Goal: Information Seeking & Learning: Learn about a topic

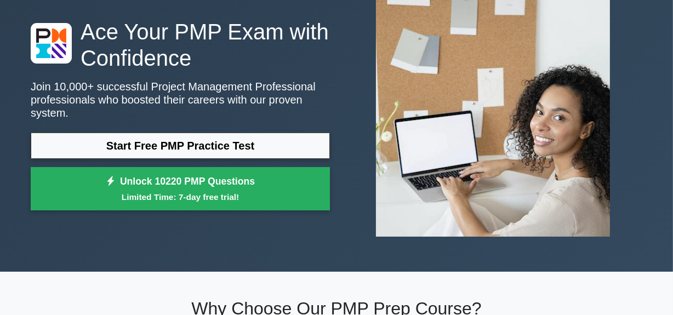
scroll to position [49, 0]
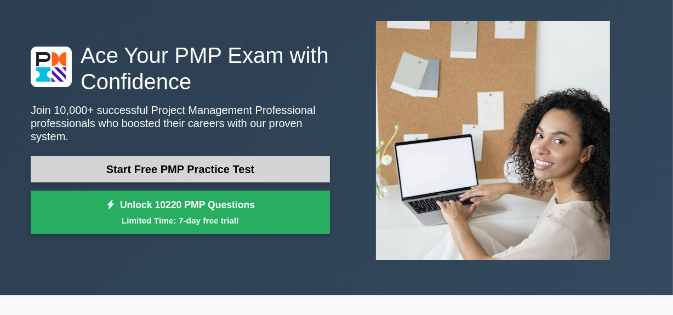
click at [191, 162] on link "Start Free PMP Practice Test" at bounding box center [180, 169] width 299 height 26
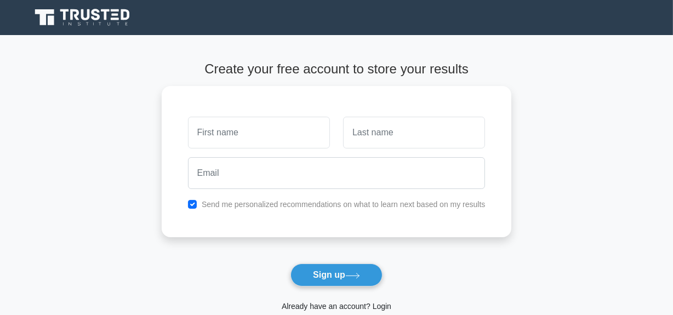
type input "N"
type input "m"
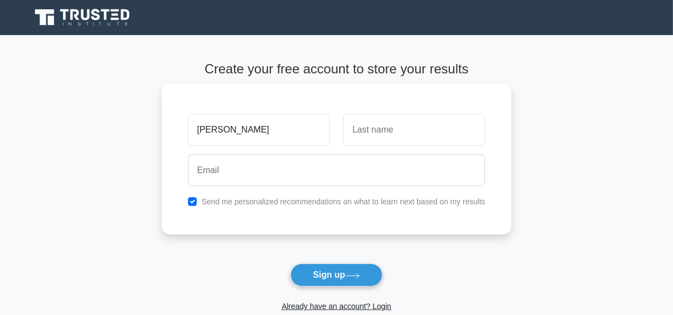
type input "NASIR"
click at [411, 134] on input "text" at bounding box center [414, 130] width 142 height 32
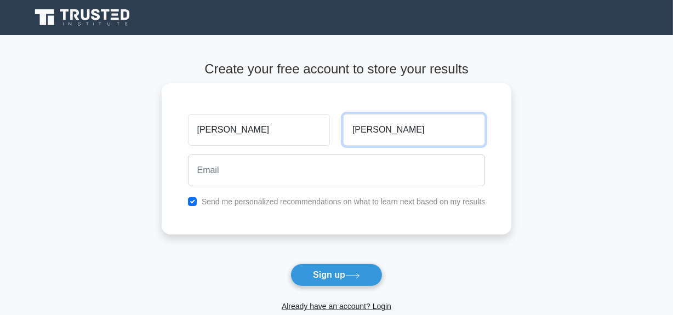
type input "NOORISTANI"
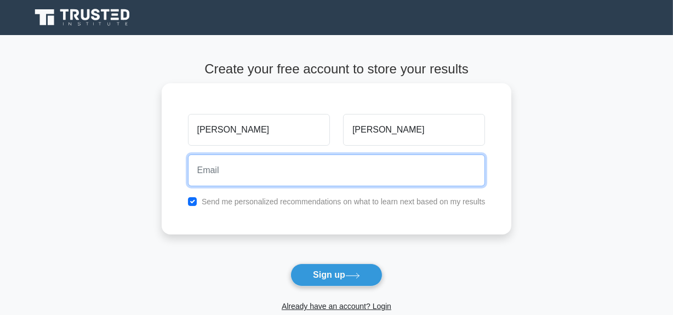
click at [340, 167] on input "email" at bounding box center [337, 171] width 298 height 32
type input "[EMAIL_ADDRESS][DOMAIN_NAME]"
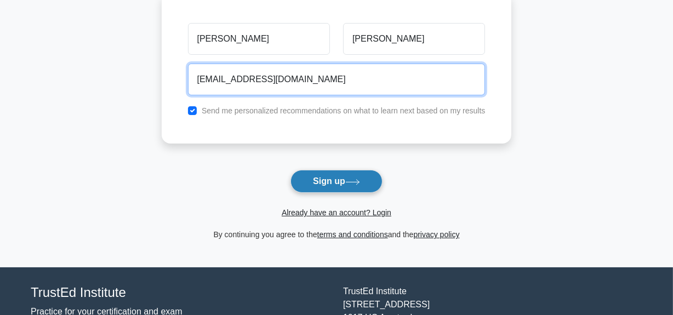
scroll to position [149, 0]
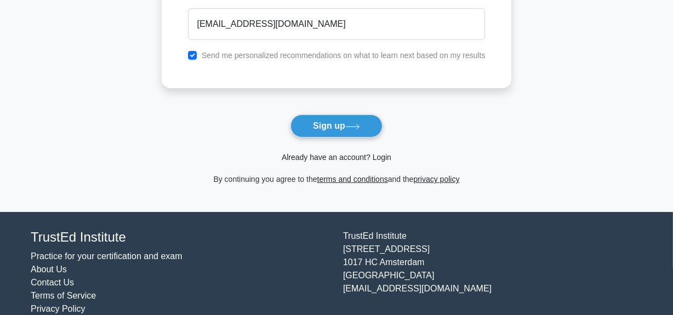
click at [334, 156] on link "Already have an account? Login" at bounding box center [337, 157] width 110 height 9
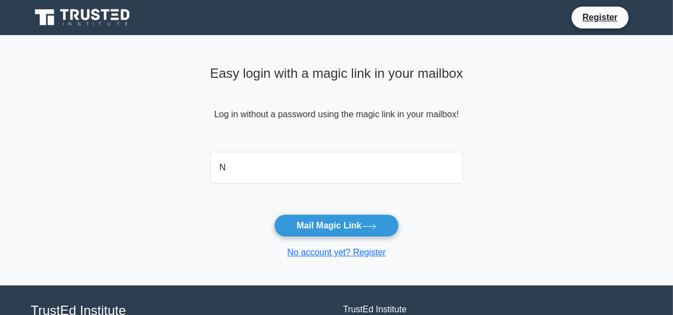
type input "[EMAIL_ADDRESS][DOMAIN_NAME]"
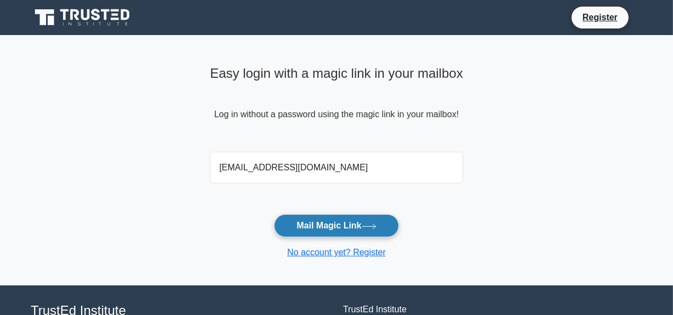
click at [337, 222] on button "Mail Magic Link" at bounding box center [336, 225] width 124 height 23
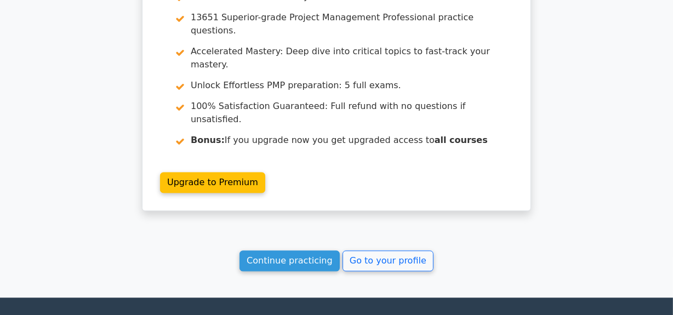
scroll to position [2127, 0]
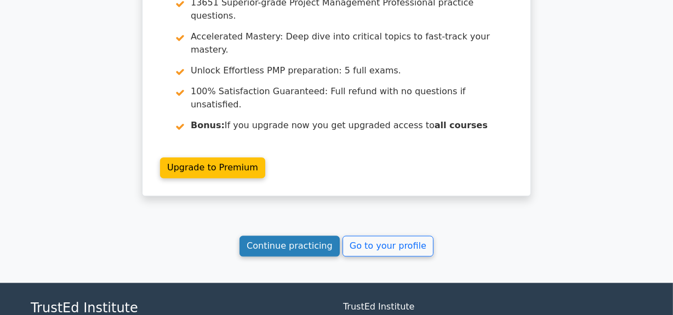
click at [303, 236] on link "Continue practicing" at bounding box center [290, 246] width 100 height 21
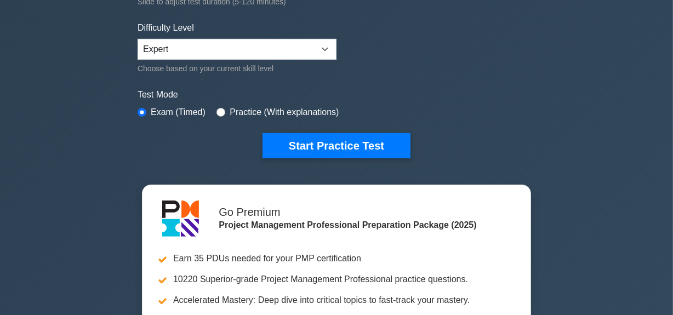
scroll to position [249, 0]
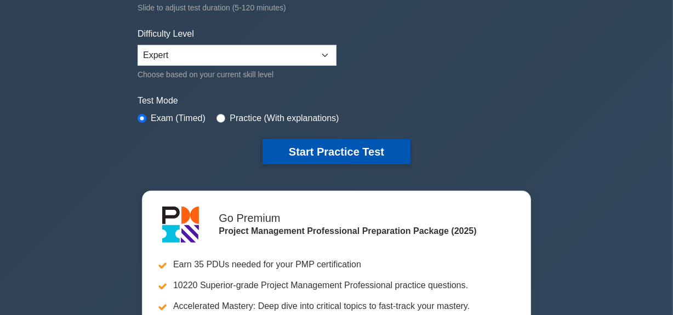
click at [322, 145] on button "Start Practice Test" at bounding box center [337, 151] width 148 height 25
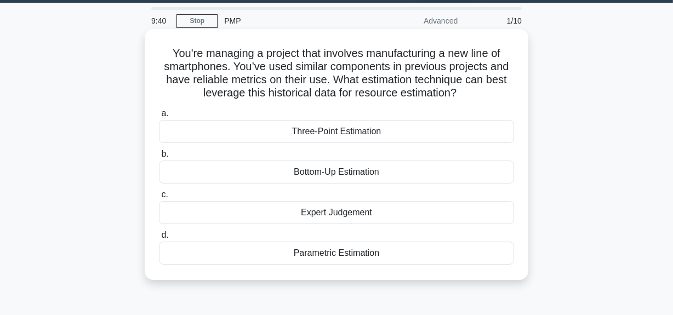
scroll to position [49, 0]
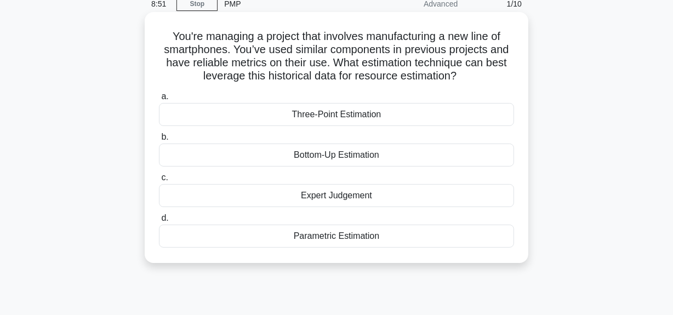
click at [361, 240] on div "Parametric Estimation" at bounding box center [336, 236] width 355 height 23
click at [159, 222] on input "d. Parametric Estimation" at bounding box center [159, 218] width 0 height 7
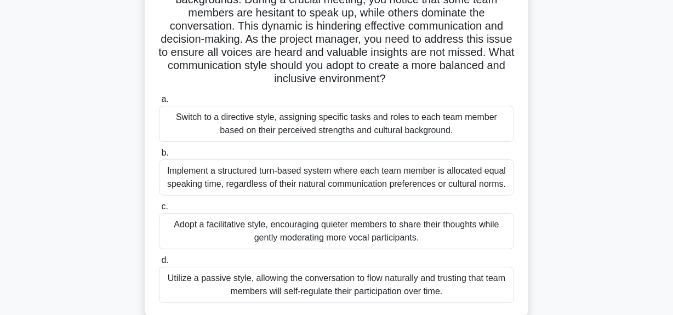
scroll to position [149, 0]
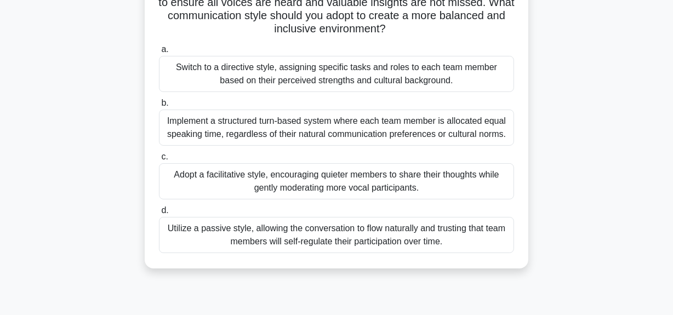
click at [260, 175] on div "Adopt a facilitative style, encouraging quieter members to share their thoughts…" at bounding box center [336, 181] width 355 height 36
click at [159, 161] on input "c. Adopt a facilitative style, encouraging quieter members to share their thoug…" at bounding box center [159, 157] width 0 height 7
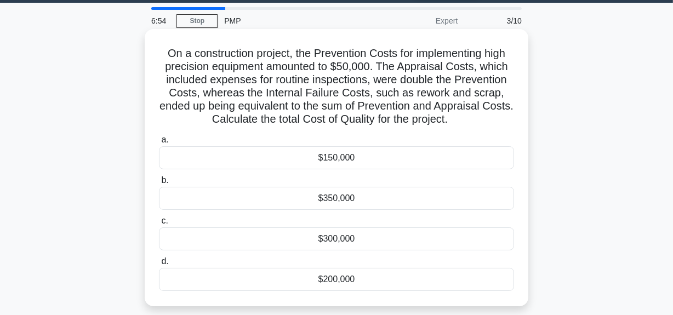
scroll to position [49, 0]
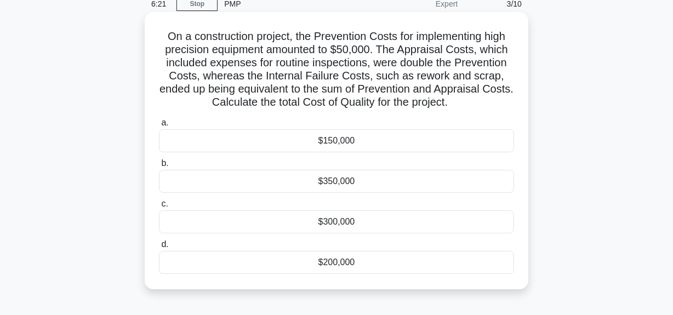
click at [334, 143] on div "$150,000" at bounding box center [336, 140] width 355 height 23
click at [159, 127] on input "a. $150,000" at bounding box center [159, 123] width 0 height 7
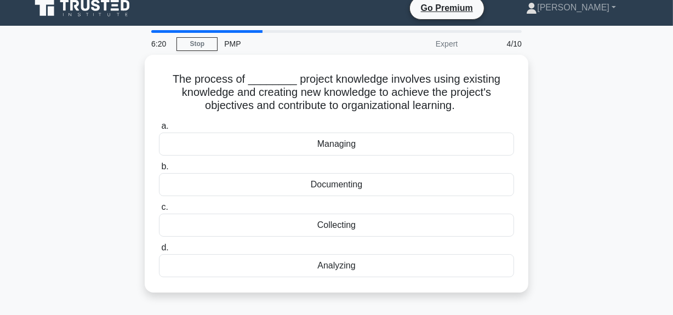
scroll to position [0, 0]
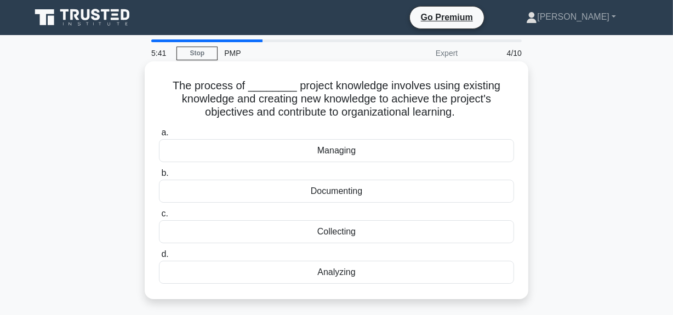
click at [341, 274] on div "Analyzing" at bounding box center [336, 272] width 355 height 23
click at [159, 258] on input "d. Analyzing" at bounding box center [159, 254] width 0 height 7
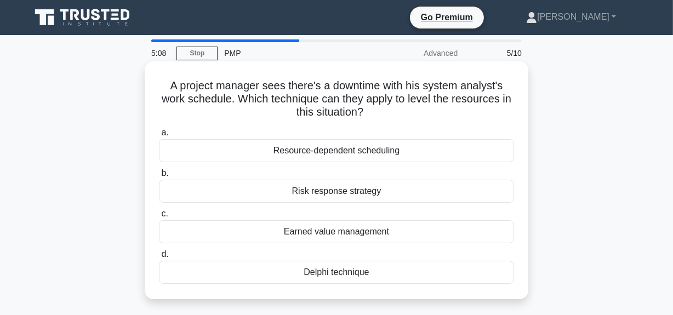
scroll to position [49, 0]
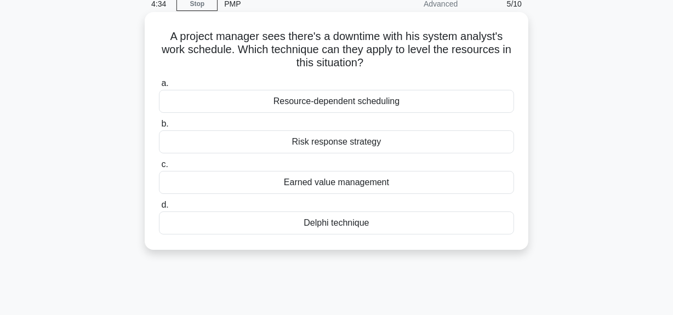
click at [331, 223] on div "Delphi technique" at bounding box center [336, 223] width 355 height 23
click at [159, 209] on input "d. Delphi technique" at bounding box center [159, 205] width 0 height 7
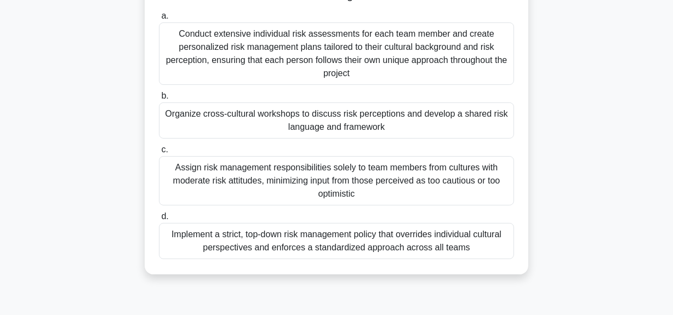
scroll to position [199, 0]
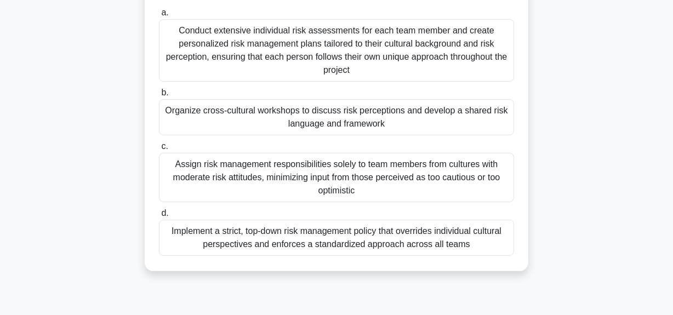
click at [312, 110] on div "Organize cross-cultural workshops to discuss risk perceptions and develop a sha…" at bounding box center [336, 117] width 355 height 36
click at [159, 97] on input "b. Organize cross-cultural workshops to discuss risk perceptions and develop a …" at bounding box center [159, 92] width 0 height 7
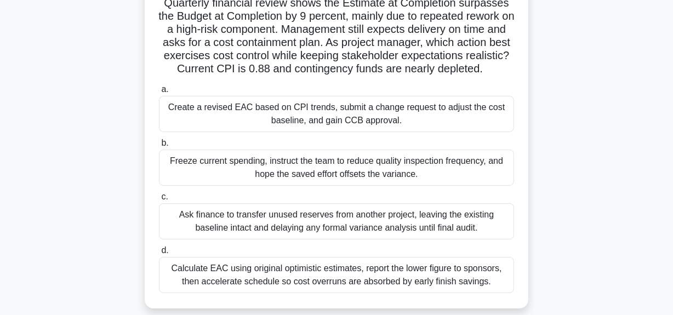
scroll to position [100, 0]
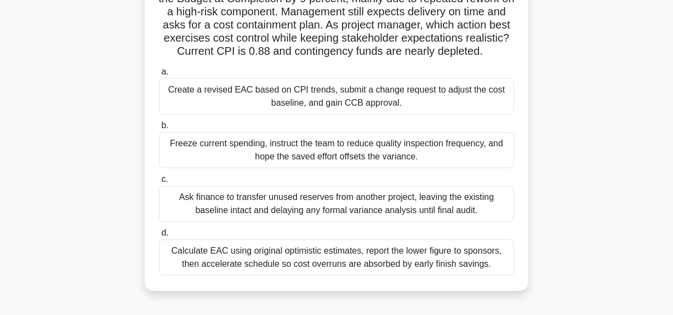
click at [265, 105] on div "Create a revised EAC based on CPI trends, submit a change request to adjust the…" at bounding box center [336, 96] width 355 height 36
click at [159, 76] on input "a. Create a revised EAC based on CPI trends, submit a change request to adjust …" at bounding box center [159, 72] width 0 height 7
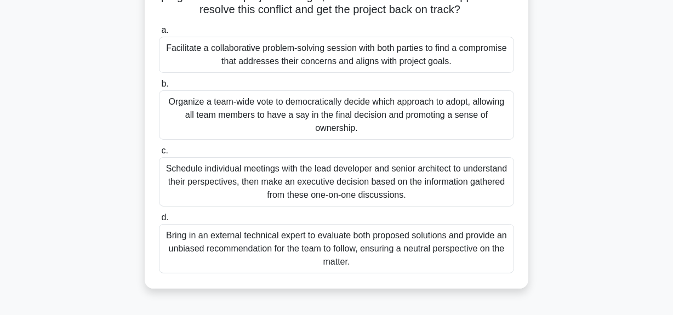
scroll to position [199, 0]
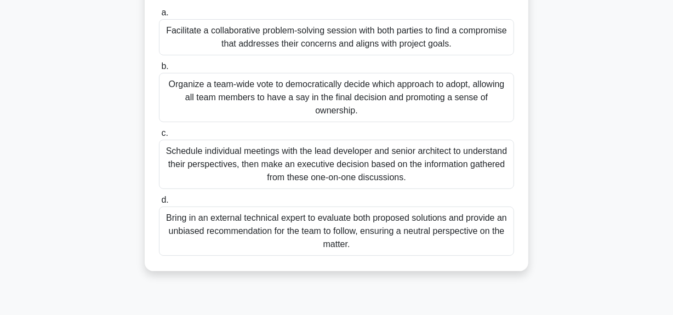
click at [244, 170] on div "Schedule individual meetings with the lead developer and senior architect to un…" at bounding box center [336, 164] width 355 height 49
click at [159, 137] on input "c. Schedule individual meetings with the lead developer and senior architect to…" at bounding box center [159, 133] width 0 height 7
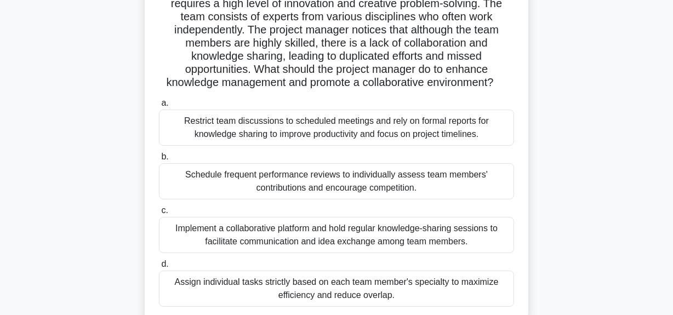
scroll to position [99, 0]
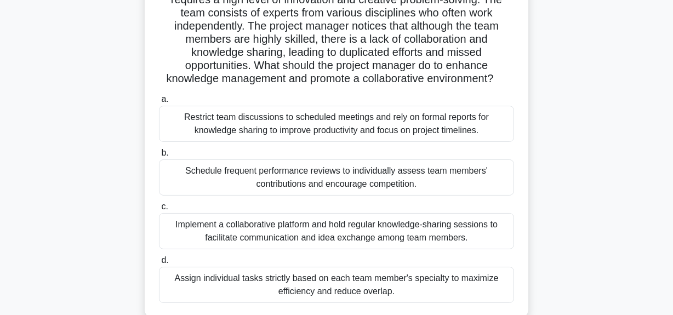
click at [220, 229] on div "Implement a collaborative platform and hold regular knowledge-sharing sessions …" at bounding box center [336, 231] width 355 height 36
click at [159, 211] on input "c. Implement a collaborative platform and hold regular knowledge-sharing sessio…" at bounding box center [159, 206] width 0 height 7
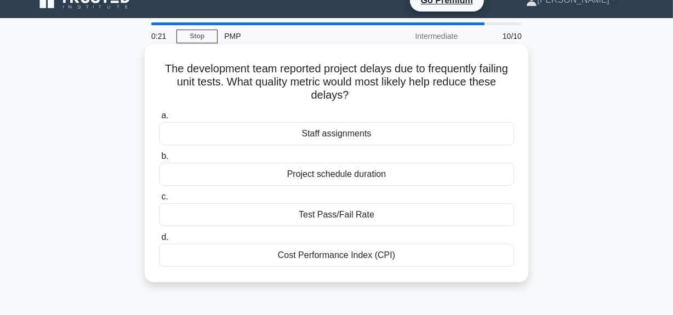
scroll to position [0, 0]
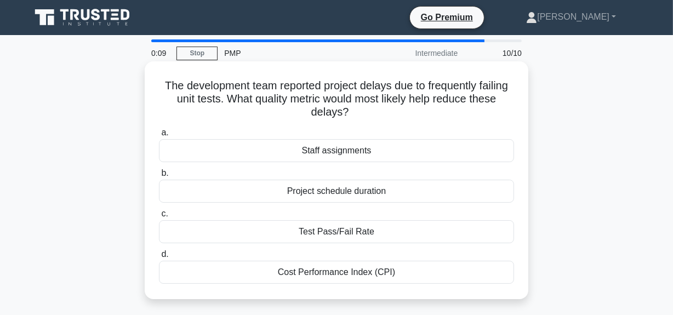
click at [319, 235] on div "Test Pass/Fail Rate" at bounding box center [336, 231] width 355 height 23
click at [159, 218] on input "c. Test Pass/Fail Rate" at bounding box center [159, 214] width 0 height 7
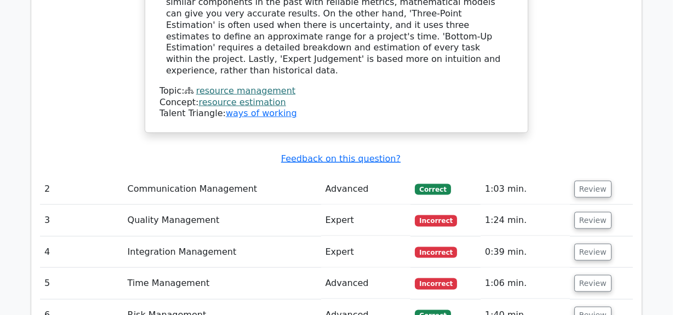
scroll to position [1346, 0]
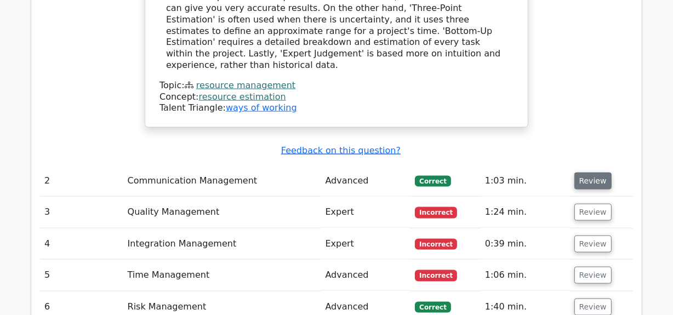
click at [580, 173] on button "Review" at bounding box center [593, 181] width 37 height 17
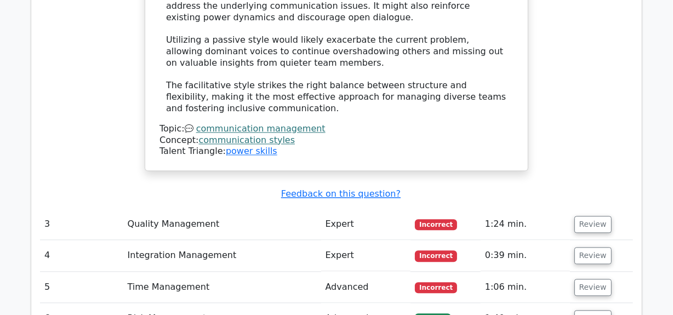
scroll to position [2194, 0]
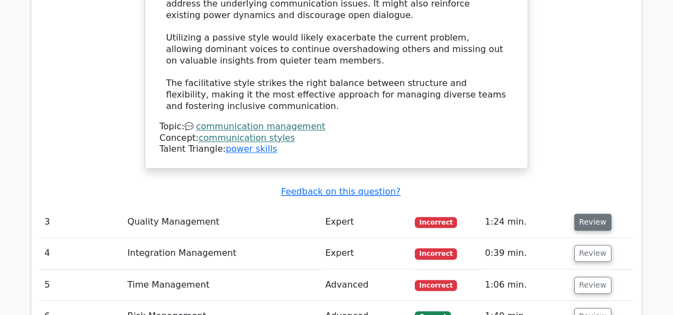
click at [588, 214] on button "Review" at bounding box center [593, 222] width 37 height 17
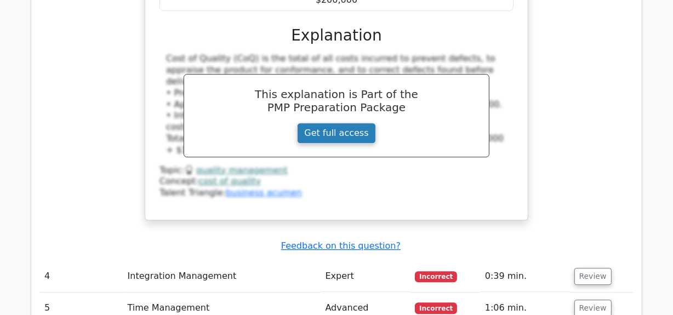
scroll to position [2742, 0]
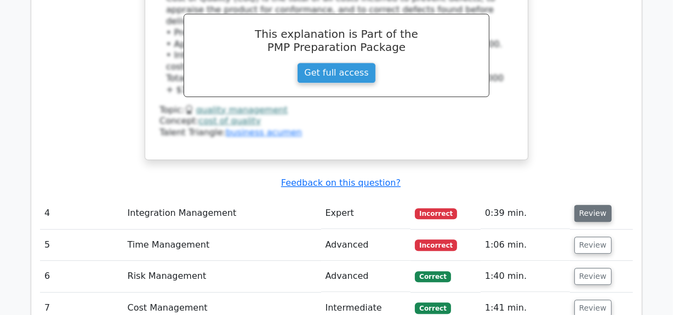
click at [592, 205] on button "Review" at bounding box center [593, 213] width 37 height 17
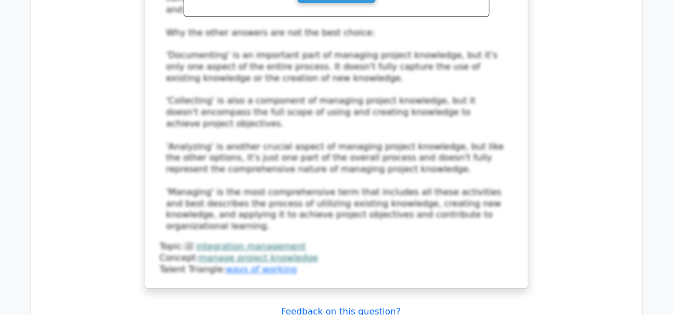
scroll to position [3340, 0]
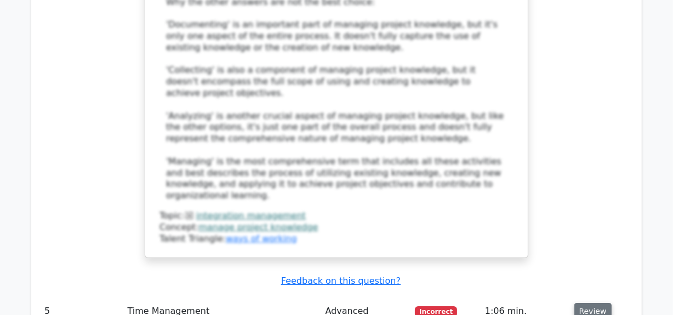
click at [586, 303] on button "Review" at bounding box center [593, 311] width 37 height 17
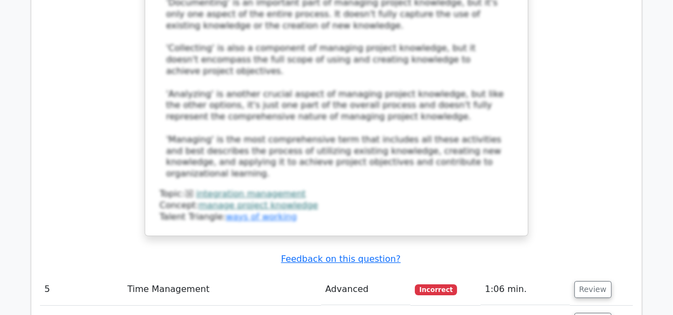
scroll to position [3390, 0]
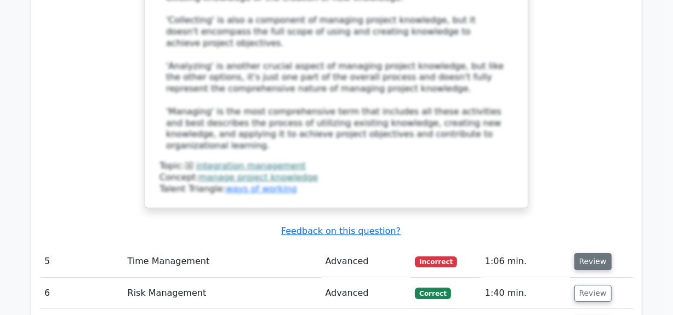
click at [593, 253] on button "Review" at bounding box center [593, 261] width 37 height 17
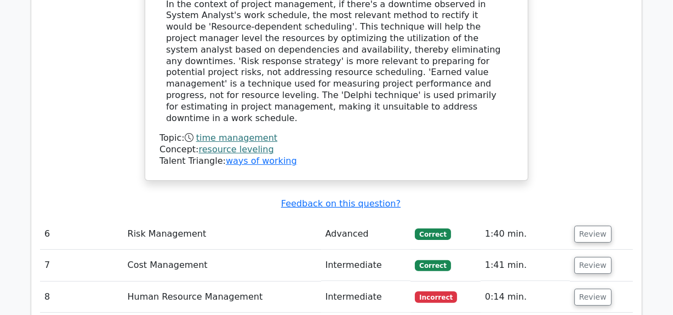
scroll to position [3938, 0]
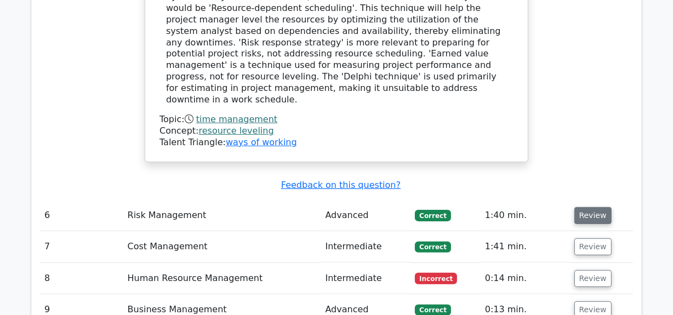
click at [587, 207] on button "Review" at bounding box center [593, 215] width 37 height 17
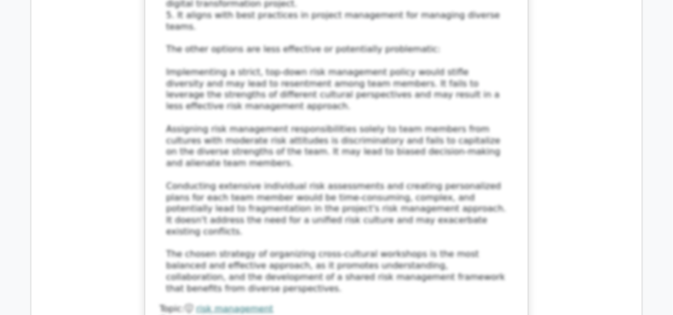
scroll to position [4736, 0]
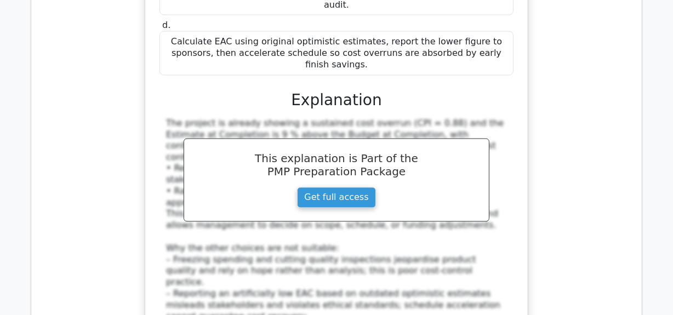
scroll to position [5434, 0]
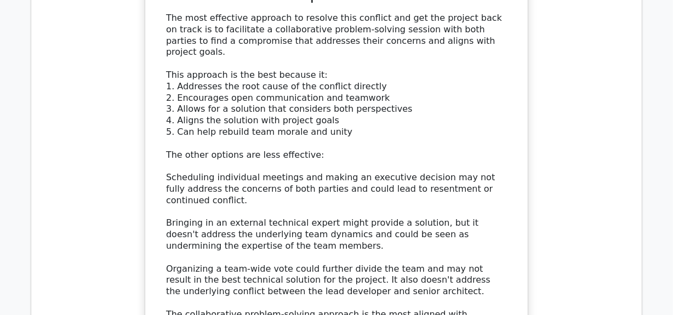
scroll to position [6332, 0]
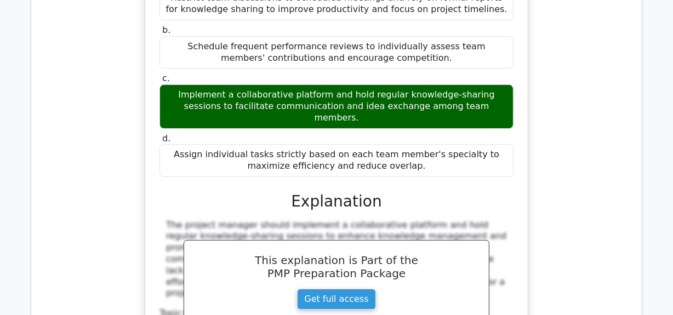
scroll to position [6980, 0]
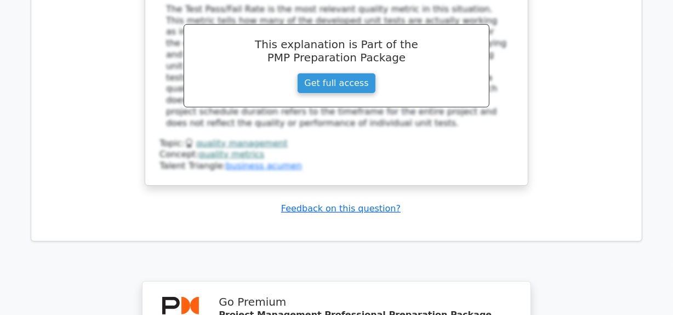
scroll to position [7678, 0]
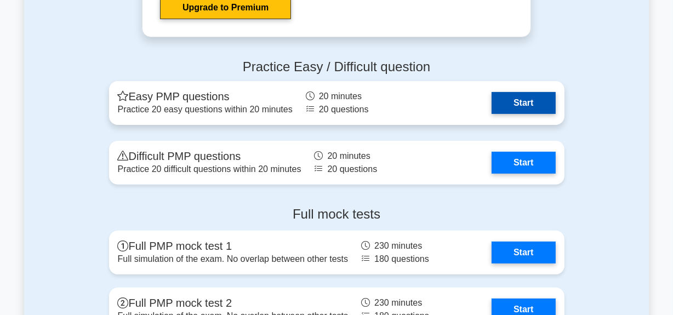
scroll to position [3988, 0]
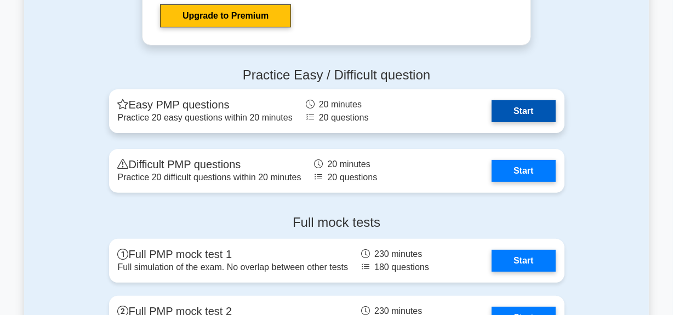
click at [518, 107] on link "Start" at bounding box center [524, 111] width 64 height 22
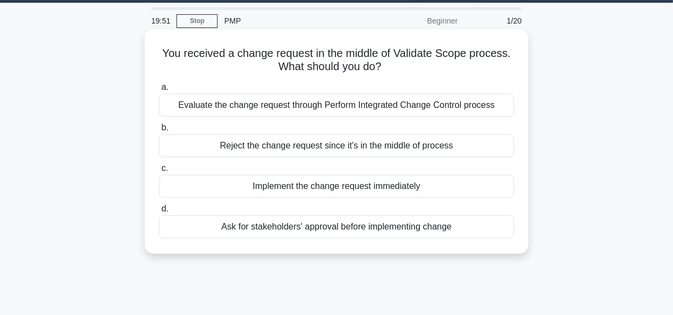
scroll to position [49, 0]
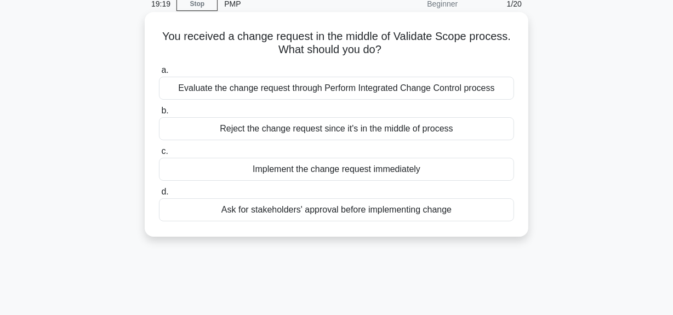
click at [296, 86] on div "Evaluate the change request through Perform Integrated Change Control process" at bounding box center [336, 88] width 355 height 23
click at [159, 74] on input "a. Evaluate the change request through Perform Integrated Change Control process" at bounding box center [159, 70] width 0 height 7
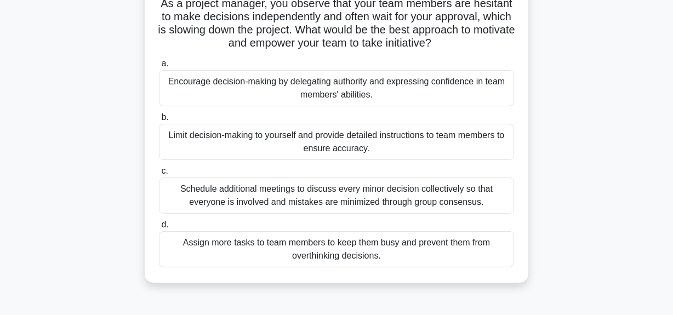
scroll to position [99, 0]
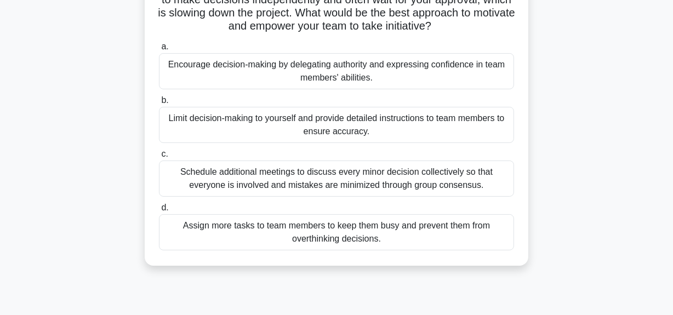
click at [267, 175] on div "Schedule additional meetings to discuss every minor decision collectively so th…" at bounding box center [336, 179] width 355 height 36
click at [159, 158] on input "c. Schedule additional meetings to discuss every minor decision collectively so…" at bounding box center [159, 154] width 0 height 7
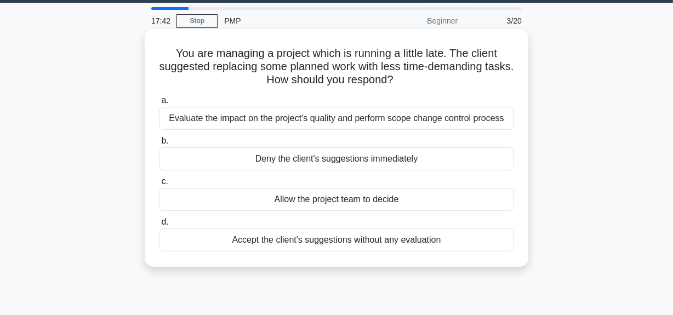
scroll to position [49, 0]
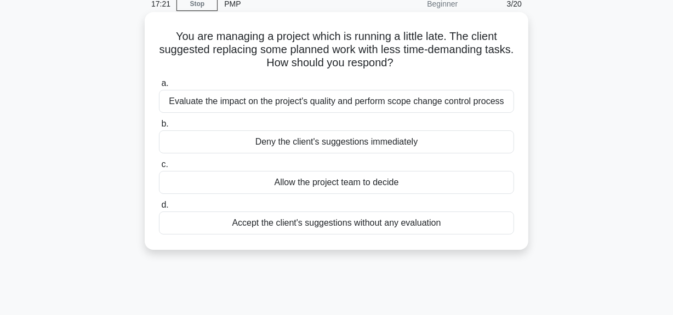
click at [276, 103] on div "Evaluate the impact on the project's quality and perform scope change control p…" at bounding box center [336, 101] width 355 height 23
click at [159, 87] on input "a. Evaluate the impact on the project's quality and perform scope change contro…" at bounding box center [159, 83] width 0 height 7
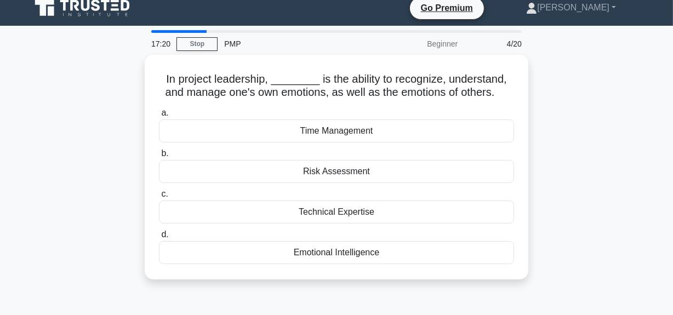
scroll to position [0, 0]
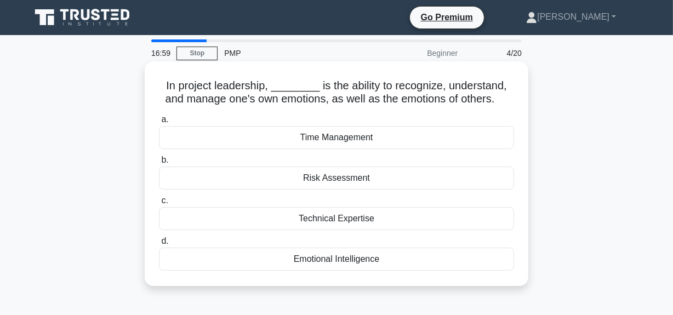
click at [344, 259] on div "Emotional Intelligence" at bounding box center [336, 259] width 355 height 23
click at [159, 245] on input "d. Emotional Intelligence" at bounding box center [159, 241] width 0 height 7
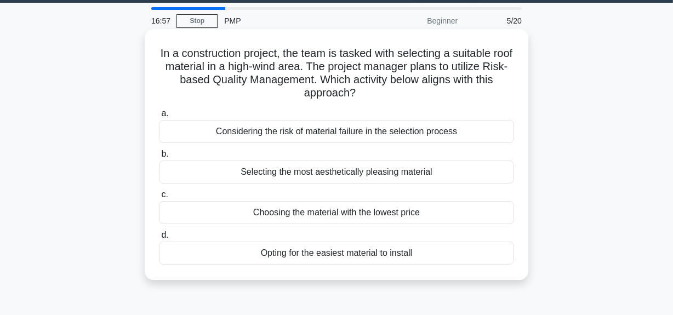
scroll to position [49, 0]
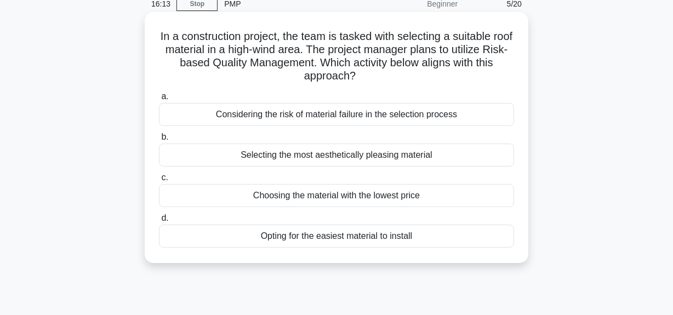
click at [311, 156] on div "Selecting the most aesthetically pleasing material" at bounding box center [336, 155] width 355 height 23
click at [159, 141] on input "b. Selecting the most aesthetically pleasing material" at bounding box center [159, 137] width 0 height 7
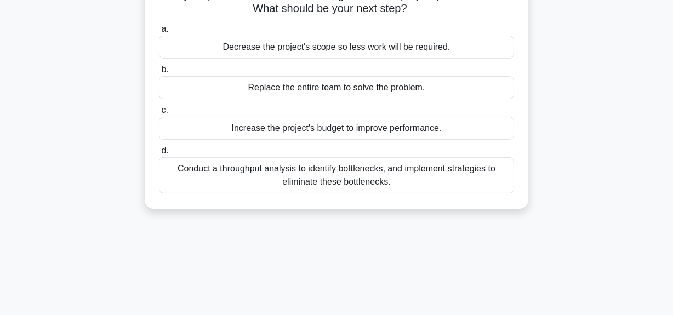
scroll to position [99, 0]
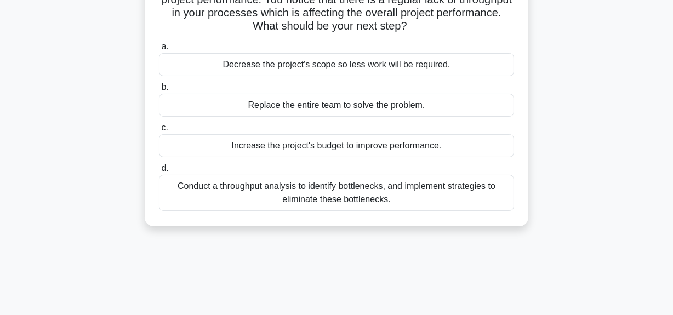
click at [326, 201] on div "Conduct a throughput analysis to identify bottlenecks, and implement strategies…" at bounding box center [336, 193] width 355 height 36
click at [159, 172] on input "d. Conduct a throughput analysis to identify bottlenecks, and implement strateg…" at bounding box center [159, 168] width 0 height 7
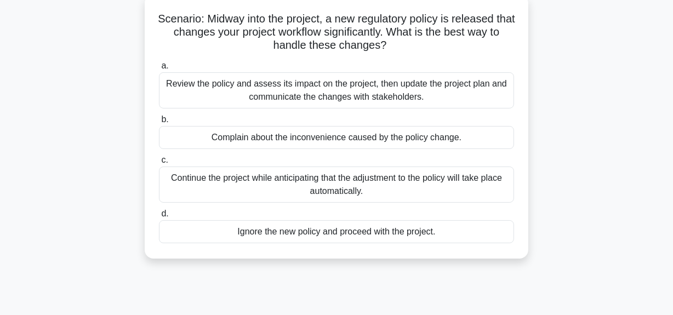
scroll to position [49, 0]
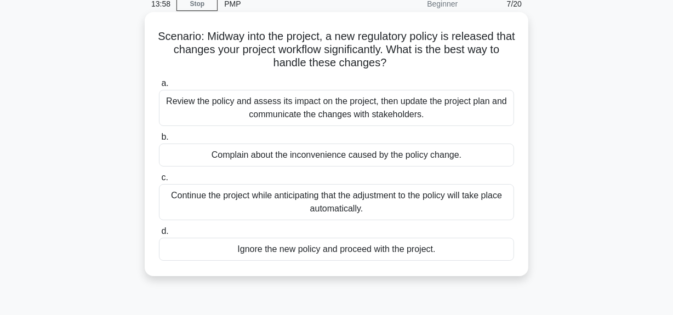
click at [246, 106] on div "Review the policy and assess its impact on the project, then update the project…" at bounding box center [336, 108] width 355 height 36
click at [159, 87] on input "a. Review the policy and assess its impact on the project, then update the proj…" at bounding box center [159, 83] width 0 height 7
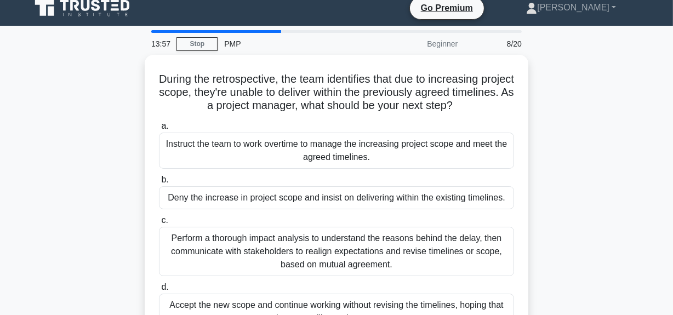
scroll to position [0, 0]
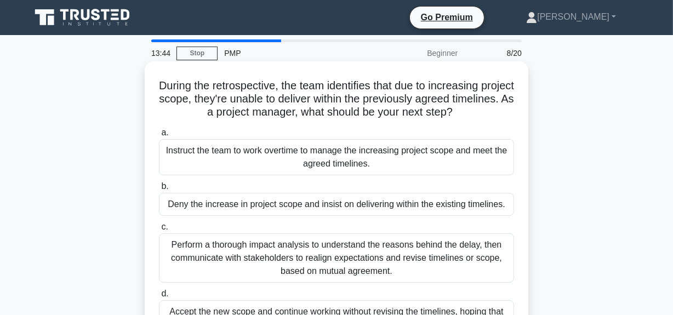
drag, startPoint x: 254, startPoint y: 88, endPoint x: 230, endPoint y: 135, distance: 53.0
click at [230, 135] on label "a. Instruct the team to work overtime to manage the increasing project scope an…" at bounding box center [336, 150] width 355 height 49
click at [159, 135] on input "a. Instruct the team to work overtime to manage the increasing project scope an…" at bounding box center [159, 132] width 0 height 7
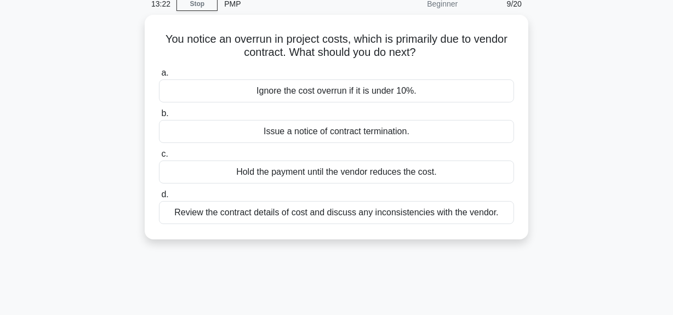
scroll to position [49, 0]
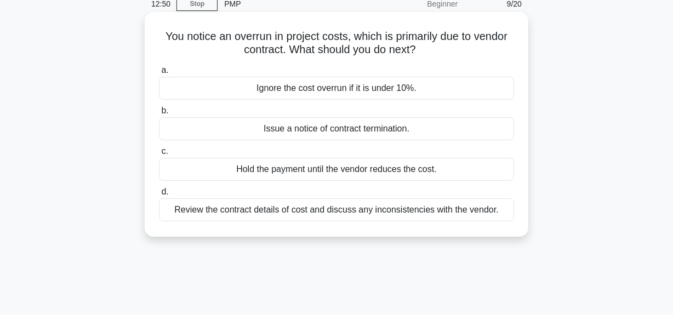
click at [403, 212] on div "Review the contract details of cost and discuss any inconsistencies with the ve…" at bounding box center [336, 210] width 355 height 23
click at [159, 196] on input "d. Review the contract details of cost and discuss any inconsistencies with the…" at bounding box center [159, 192] width 0 height 7
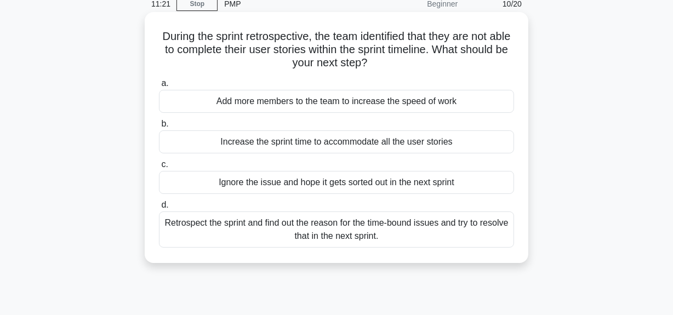
click at [375, 98] on div "Add more members to the team to increase the speed of work" at bounding box center [336, 101] width 355 height 23
click at [159, 87] on input "a. Add more members to the team to increase the speed of work" at bounding box center [159, 83] width 0 height 7
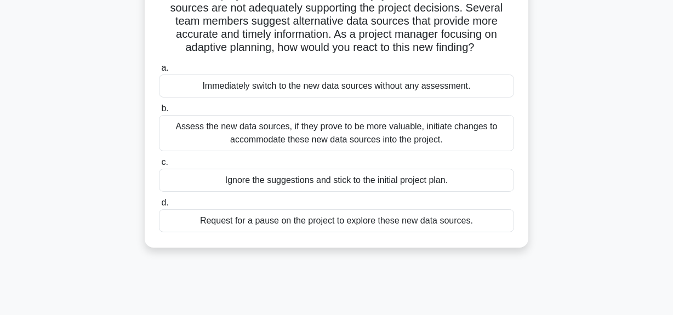
scroll to position [99, 0]
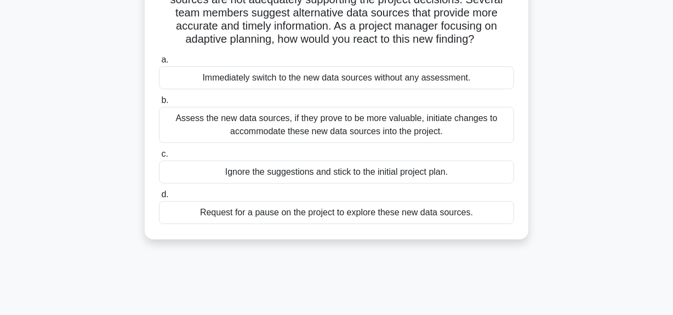
click at [350, 124] on div "Assess the new data sources, if they prove to be more valuable, initiate change…" at bounding box center [336, 125] width 355 height 36
click at [159, 104] on input "b. Assess the new data sources, if they prove to be more valuable, initiate cha…" at bounding box center [159, 100] width 0 height 7
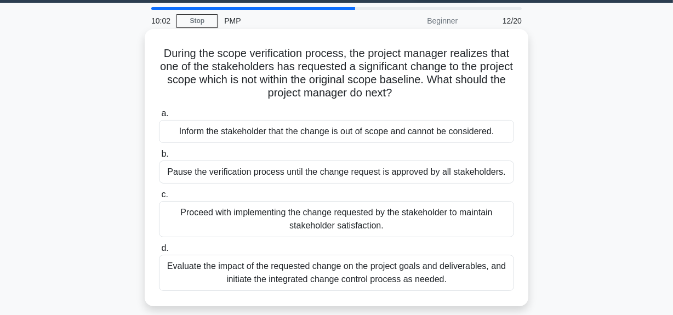
scroll to position [49, 0]
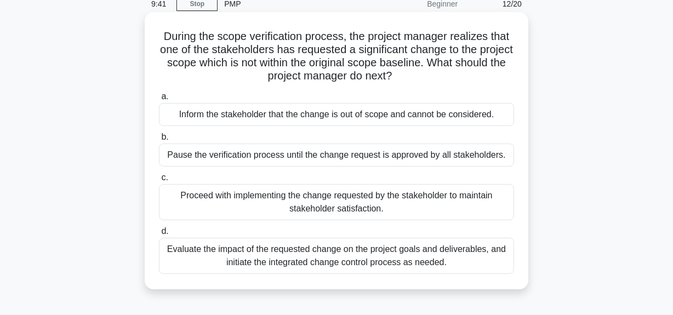
click at [360, 256] on div "Evaluate the impact of the requested change on the project goals and deliverabl…" at bounding box center [336, 256] width 355 height 36
click at [159, 235] on input "d. Evaluate the impact of the requested change on the project goals and deliver…" at bounding box center [159, 231] width 0 height 7
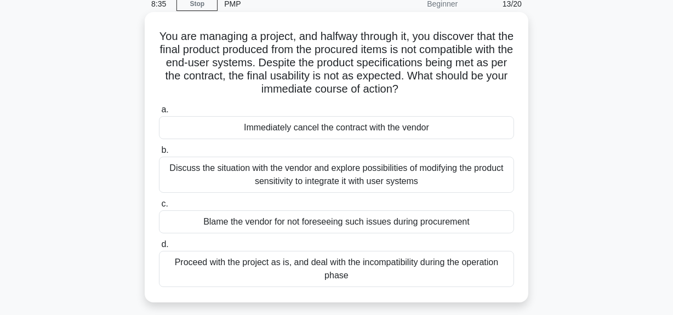
click at [318, 165] on div "Discuss the situation with the vendor and explore possibilities of modifying th…" at bounding box center [336, 175] width 355 height 36
click at [159, 154] on input "b. Discuss the situation with the vendor and explore possibilities of modifying…" at bounding box center [159, 150] width 0 height 7
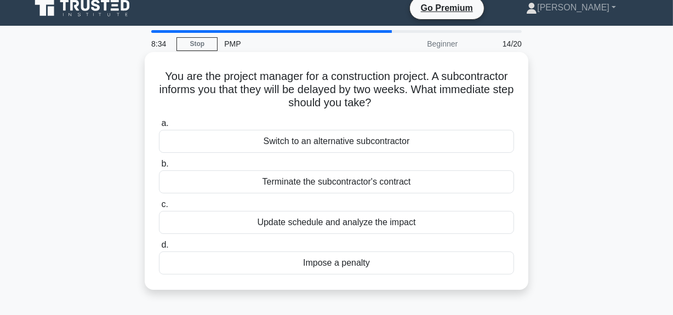
scroll to position [0, 0]
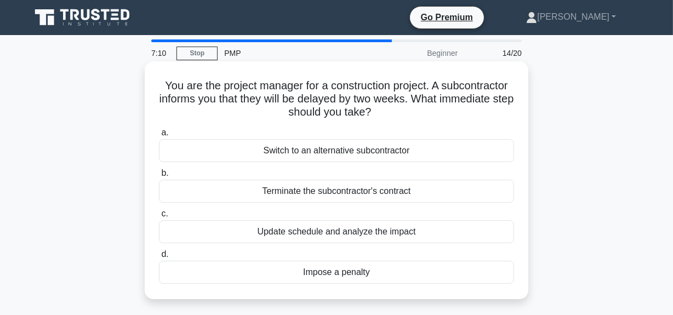
click at [346, 230] on div "Update schedule and analyze the impact" at bounding box center [336, 231] width 355 height 23
click at [159, 218] on input "c. Update schedule and analyze the impact" at bounding box center [159, 214] width 0 height 7
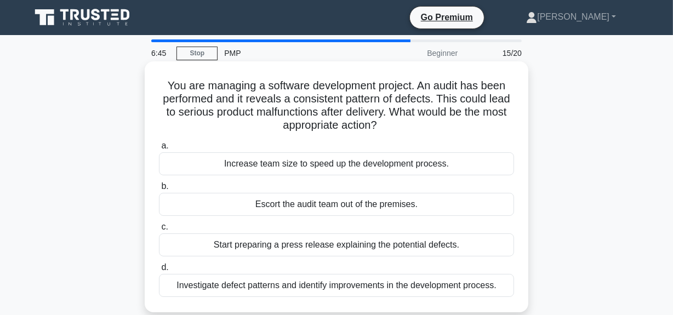
scroll to position [49, 0]
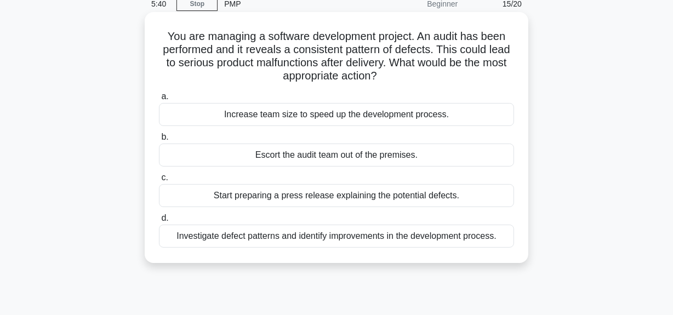
click at [335, 154] on div "Escort the audit team out of the premises." at bounding box center [336, 155] width 355 height 23
click at [159, 141] on input "b. Escort the audit team out of the premises." at bounding box center [159, 137] width 0 height 7
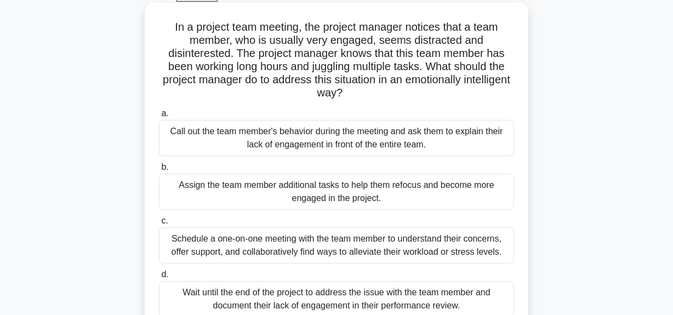
scroll to position [99, 0]
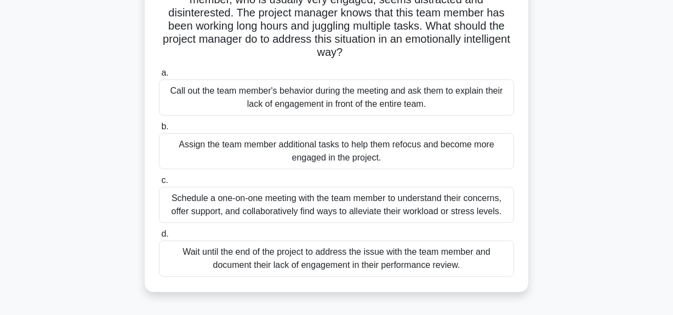
click at [266, 203] on div "Schedule a one-on-one meeting with the team member to understand their concerns…" at bounding box center [336, 205] width 355 height 36
click at [159, 184] on input "c. Schedule a one-on-one meeting with the team member to understand their conce…" at bounding box center [159, 180] width 0 height 7
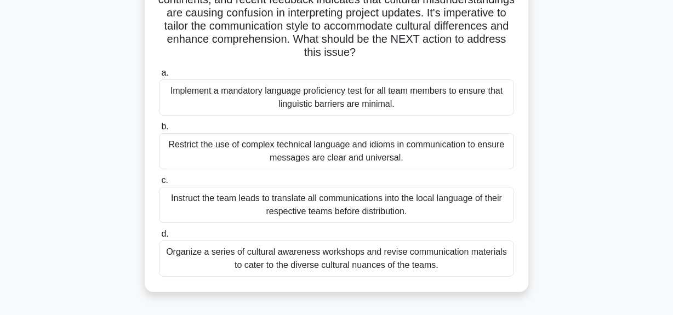
scroll to position [149, 0]
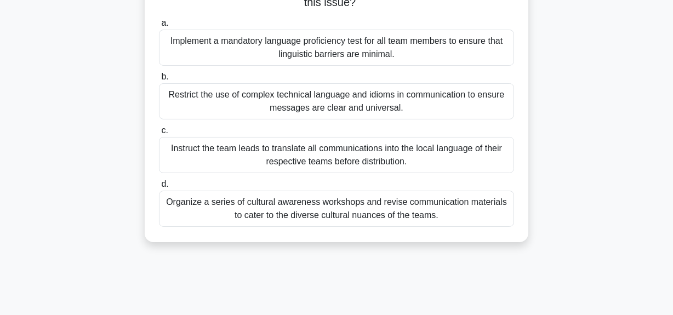
click at [289, 206] on div "Organize a series of cultural awareness workshops and revise communication mate…" at bounding box center [336, 209] width 355 height 36
click at [159, 188] on input "d. Organize a series of cultural awareness workshops and revise communication m…" at bounding box center [159, 184] width 0 height 7
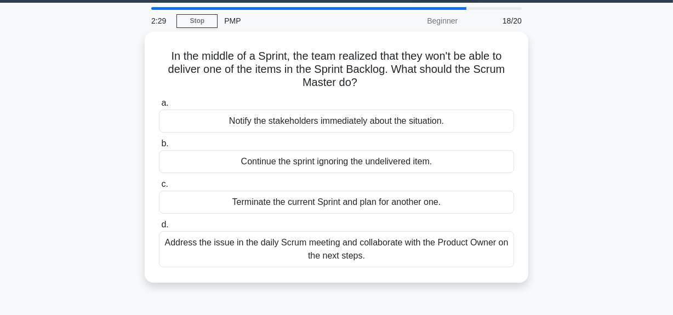
scroll to position [49, 0]
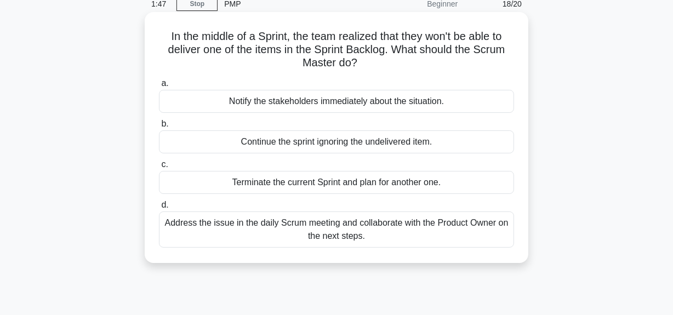
click at [290, 220] on div "Address the issue in the daily Scrum meeting and collaborate with the Product O…" at bounding box center [336, 230] width 355 height 36
click at [159, 209] on input "d. Address the issue in the daily Scrum meeting and collaborate with the Produc…" at bounding box center [159, 205] width 0 height 7
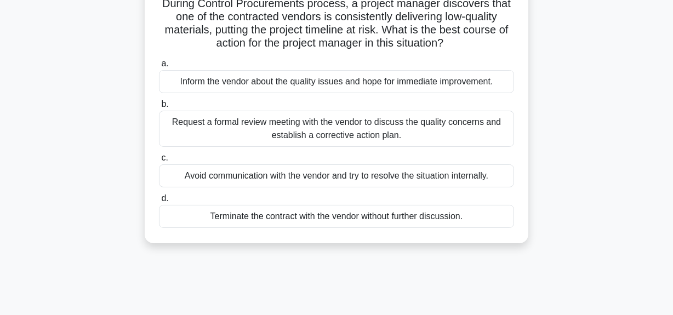
scroll to position [99, 0]
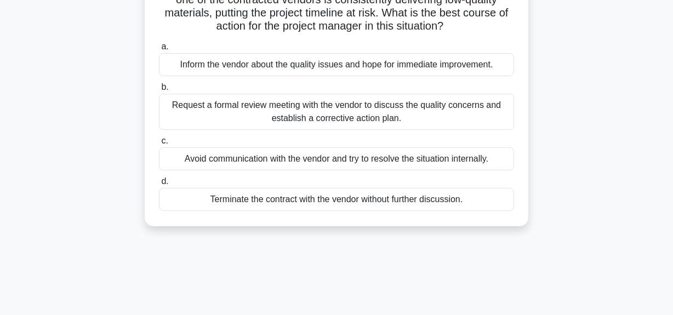
click at [284, 110] on div "Request a formal review meeting with the vendor to discuss the quality concerns…" at bounding box center [336, 112] width 355 height 36
click at [159, 91] on input "b. Request a formal review meeting with the vendor to discuss the quality conce…" at bounding box center [159, 87] width 0 height 7
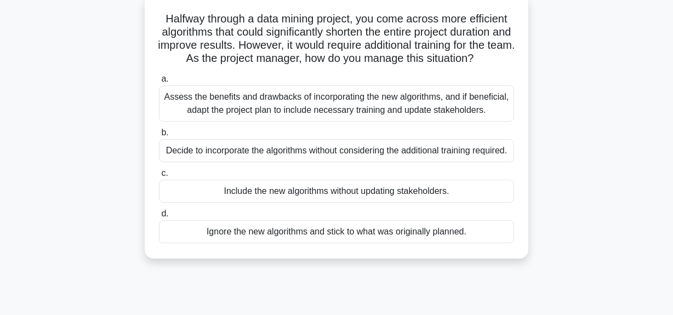
scroll to position [49, 0]
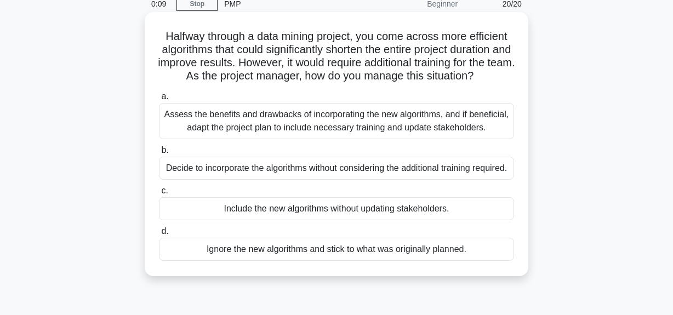
click at [337, 139] on div "Assess the benefits and drawbacks of incorporating the new algorithms, and if b…" at bounding box center [336, 121] width 355 height 36
click at [159, 100] on input "a. Assess the benefits and drawbacks of incorporating the new algorithms, and i…" at bounding box center [159, 96] width 0 height 7
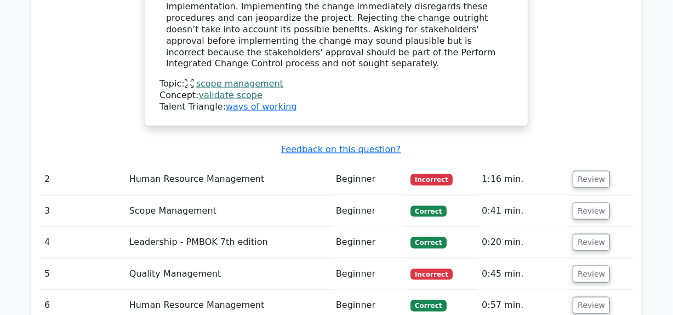
scroll to position [1296, 0]
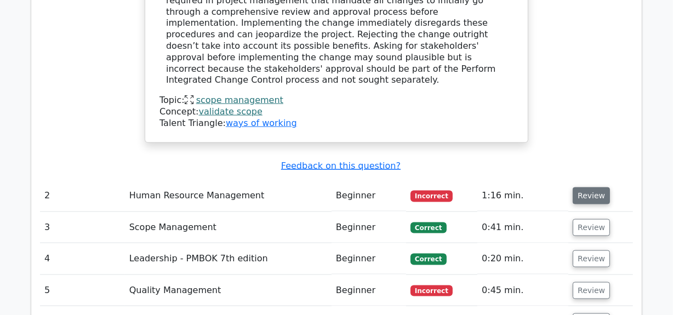
click at [581, 188] on button "Review" at bounding box center [591, 196] width 37 height 17
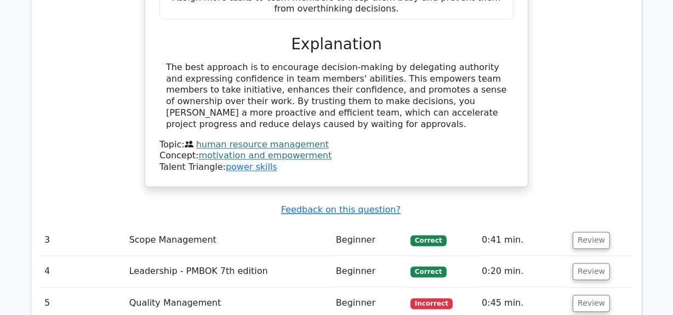
scroll to position [1794, 0]
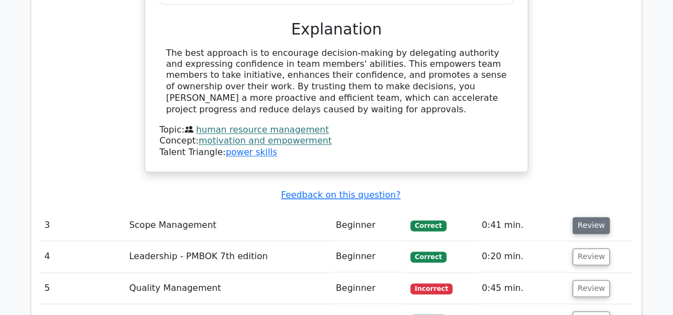
drag, startPoint x: 596, startPoint y: 135, endPoint x: 588, endPoint y: 134, distance: 7.3
click at [596, 218] on button "Review" at bounding box center [591, 226] width 37 height 17
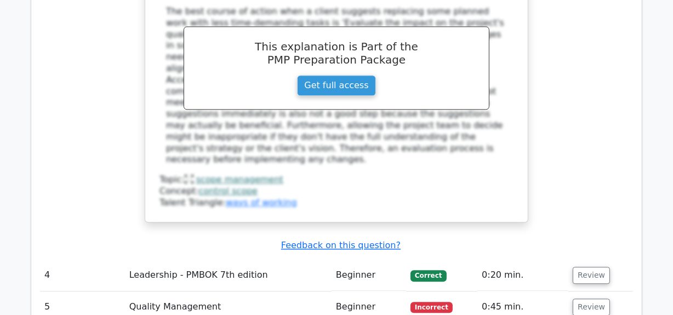
scroll to position [2293, 0]
click at [593, 267] on button "Review" at bounding box center [591, 275] width 37 height 17
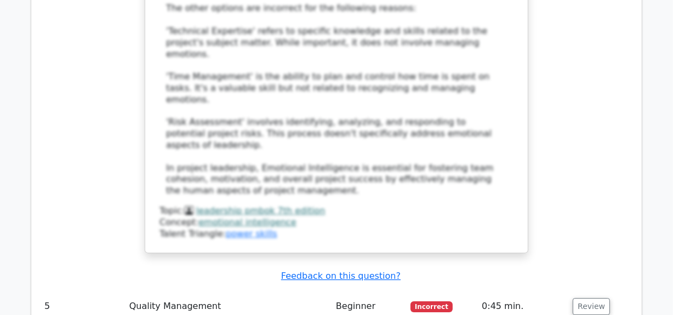
scroll to position [2991, 0]
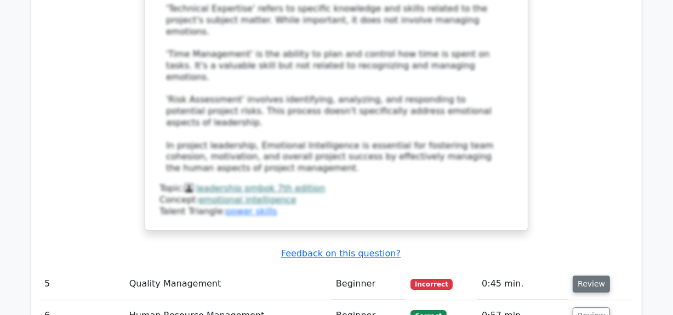
click at [588, 276] on button "Review" at bounding box center [591, 284] width 37 height 17
click at [581, 276] on button "Review" at bounding box center [591, 284] width 37 height 17
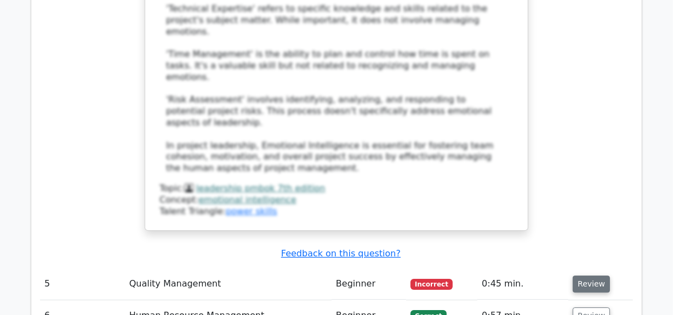
click at [585, 276] on button "Review" at bounding box center [591, 284] width 37 height 17
click at [584, 276] on button "Review" at bounding box center [591, 284] width 37 height 17
click at [596, 276] on button "Review" at bounding box center [591, 284] width 37 height 17
click at [587, 276] on button "Review" at bounding box center [591, 284] width 37 height 17
click at [581, 276] on button "Review" at bounding box center [591, 284] width 37 height 17
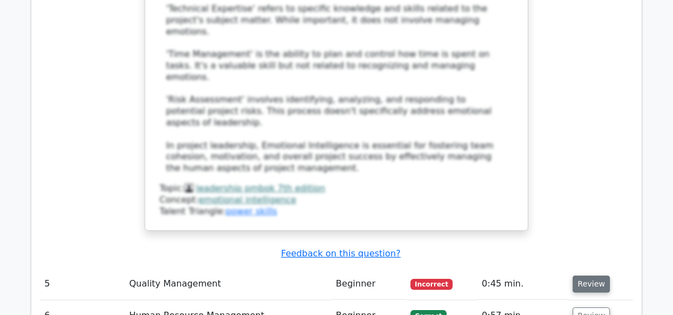
click at [581, 276] on button "Review" at bounding box center [591, 284] width 37 height 17
click at [589, 308] on button "Review" at bounding box center [591, 316] width 37 height 17
click at [592, 276] on button "Review" at bounding box center [591, 284] width 37 height 17
click at [587, 276] on button "Review" at bounding box center [591, 284] width 37 height 17
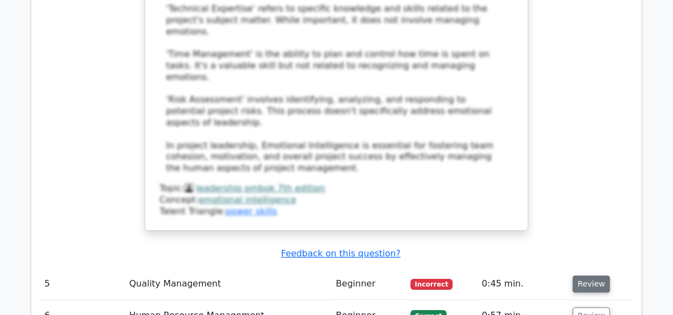
click at [587, 276] on button "Review" at bounding box center [591, 284] width 37 height 17
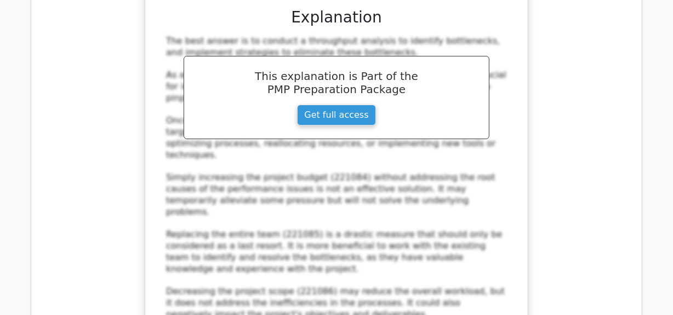
scroll to position [3639, 0]
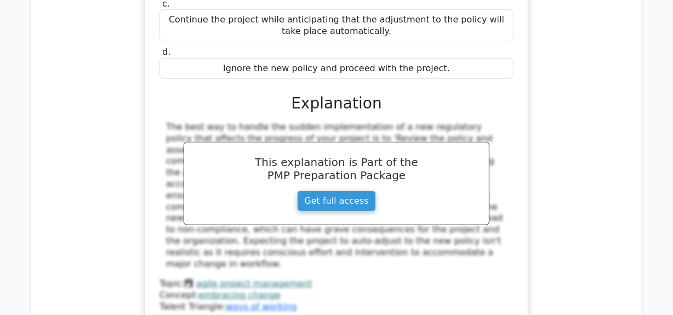
scroll to position [4188, 0]
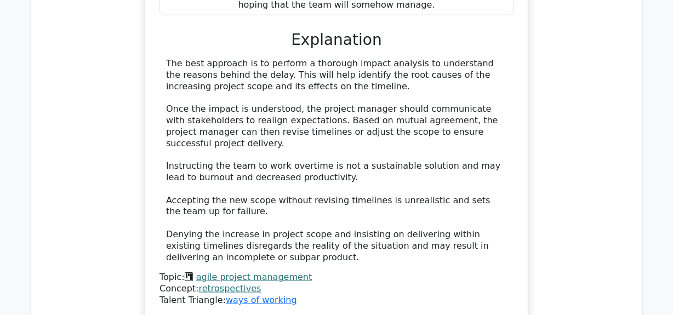
scroll to position [4836, 0]
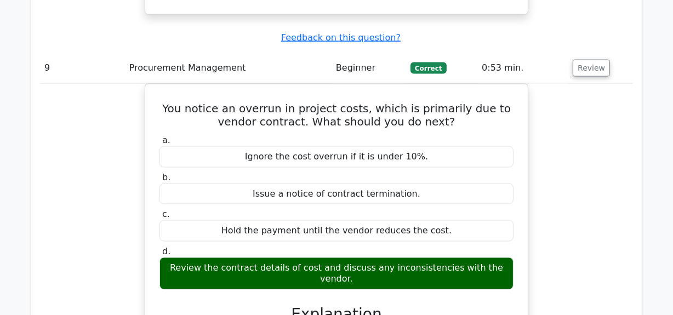
scroll to position [5285, 0]
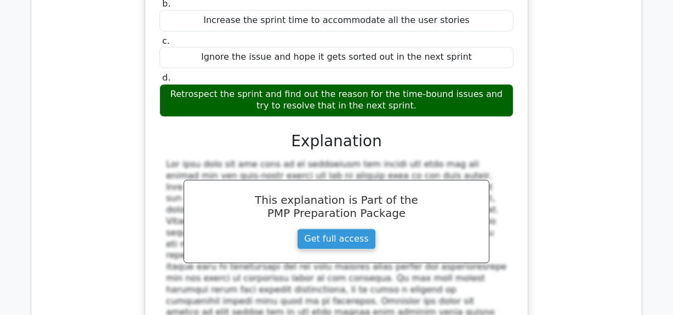
scroll to position [5883, 0]
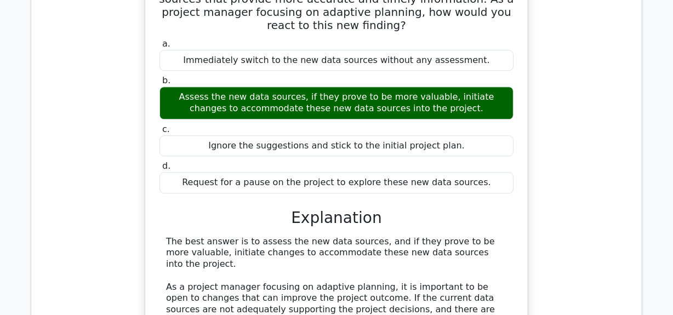
scroll to position [6481, 0]
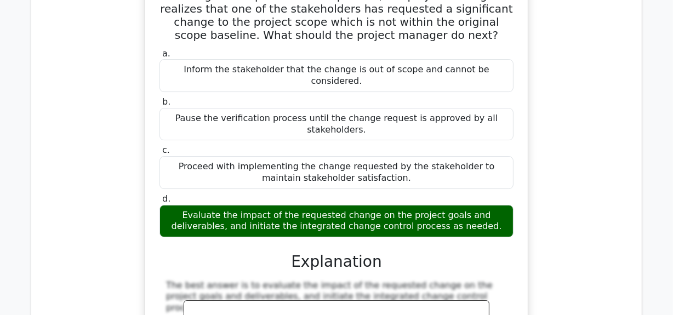
scroll to position [7129, 0]
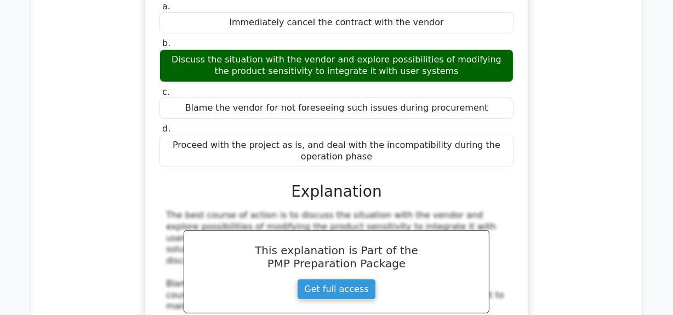
scroll to position [7678, 0]
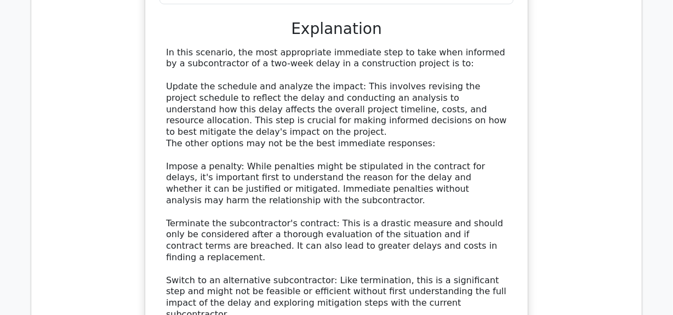
scroll to position [8425, 0]
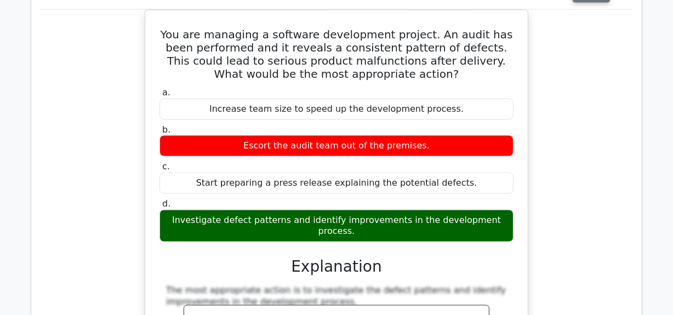
scroll to position [8974, 0]
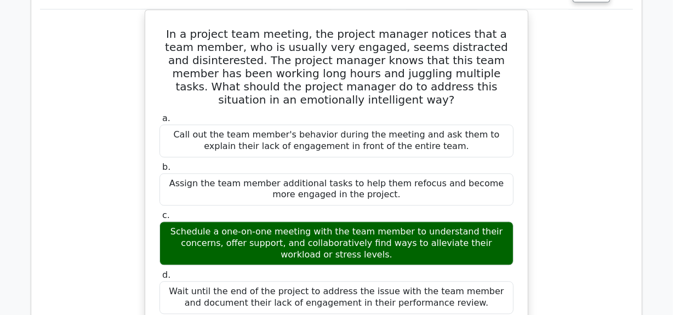
scroll to position [9722, 0]
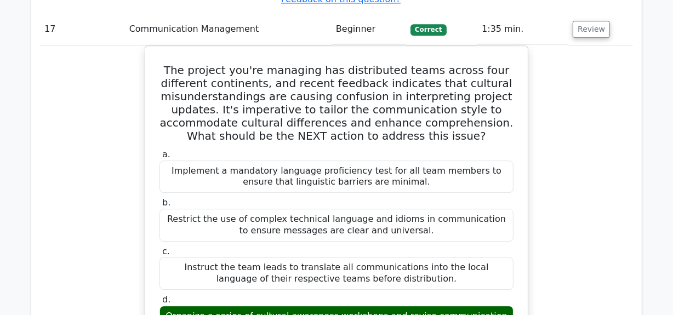
scroll to position [10270, 0]
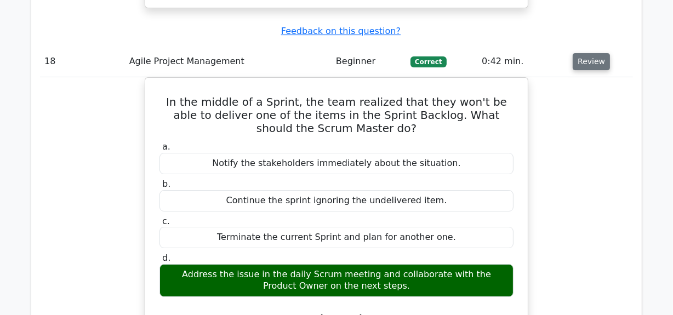
scroll to position [10869, 0]
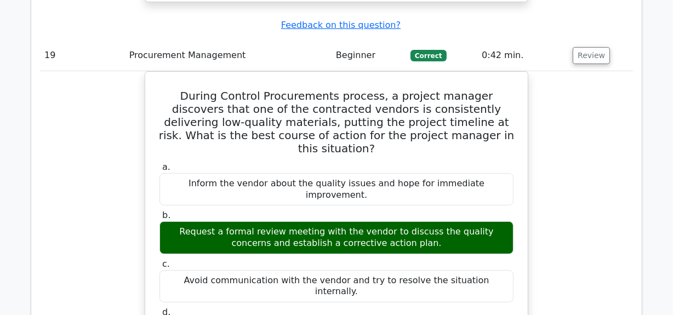
scroll to position [11417, 0]
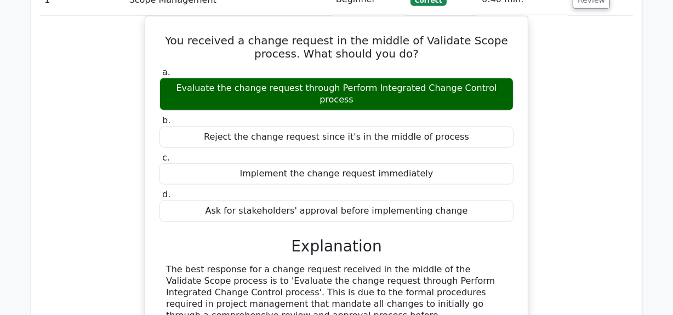
scroll to position [897, 0]
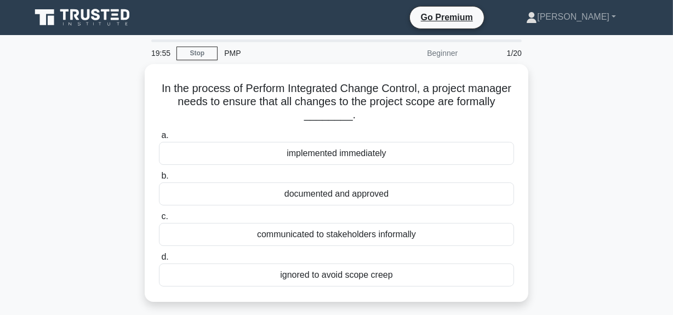
click at [446, 53] on div "Beginner" at bounding box center [417, 53] width 96 height 22
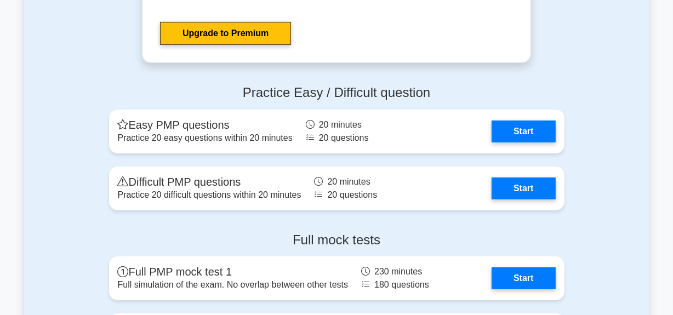
scroll to position [3988, 0]
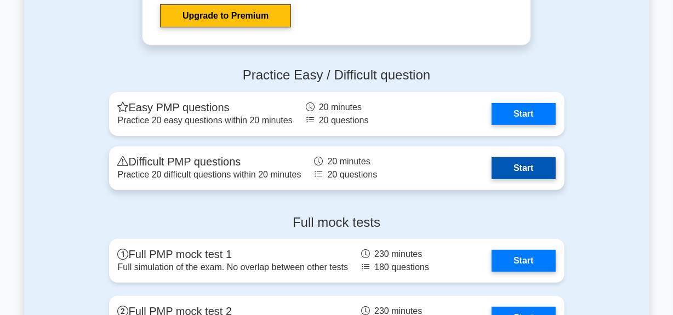
click at [526, 164] on link "Start" at bounding box center [524, 168] width 64 height 22
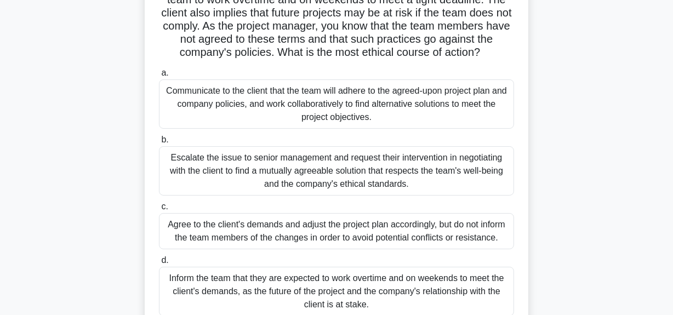
scroll to position [49, 0]
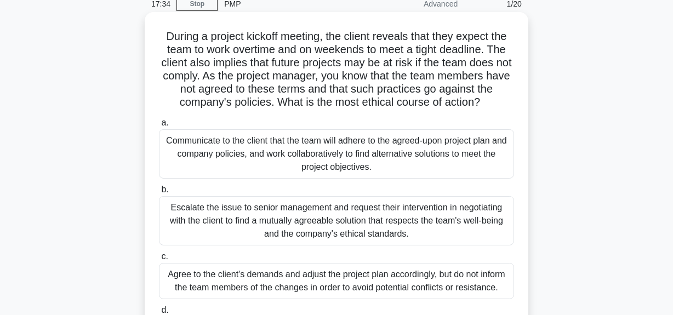
click at [384, 148] on div "Communicate to the client that the team will adhere to the agreed-upon project …" at bounding box center [336, 153] width 355 height 49
click at [159, 127] on input "a. Communicate to the client that the team will adhere to the agreed-upon proje…" at bounding box center [159, 123] width 0 height 7
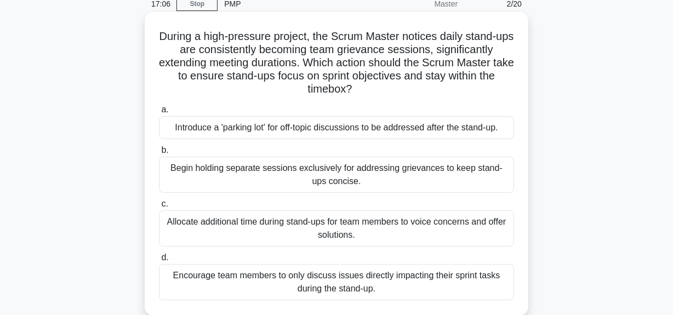
scroll to position [99, 0]
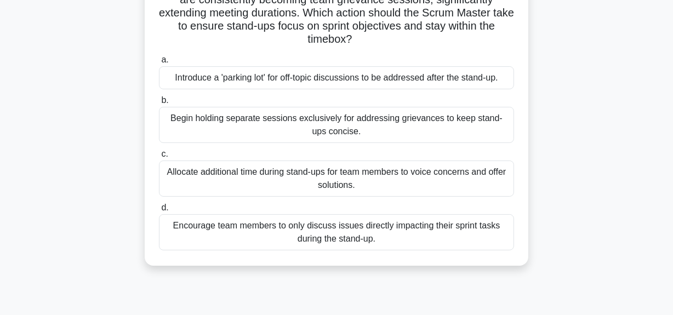
click at [366, 229] on div "Encourage team members to only discuss issues directly impacting their sprint t…" at bounding box center [336, 232] width 355 height 36
click at [159, 212] on input "d. Encourage team members to only discuss issues directly impacting their sprin…" at bounding box center [159, 208] width 0 height 7
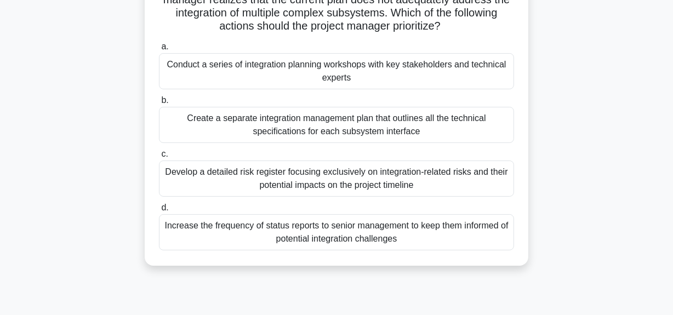
click at [367, 179] on div "Develop a detailed risk register focusing exclusively on integration-related ri…" at bounding box center [336, 179] width 355 height 36
click at [159, 158] on input "c. Develop a detailed risk register focusing exclusively on integration-related…" at bounding box center [159, 154] width 0 height 7
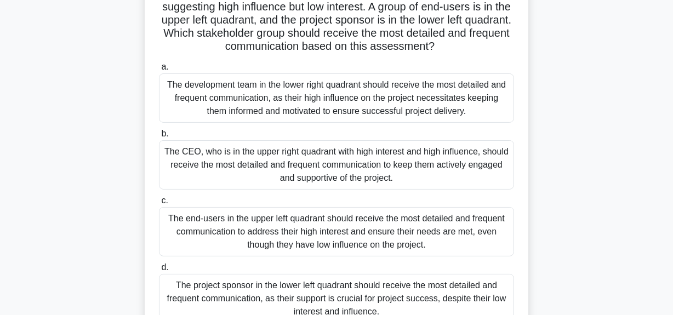
scroll to position [149, 0]
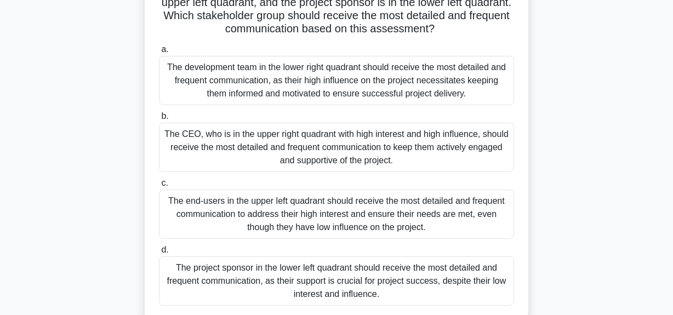
click at [331, 146] on div "The CEO, who is in the upper right quadrant with high interest and high influen…" at bounding box center [336, 147] width 355 height 49
click at [159, 120] on input "b. The CEO, who is in the upper right quadrant with high interest and high infl…" at bounding box center [159, 116] width 0 height 7
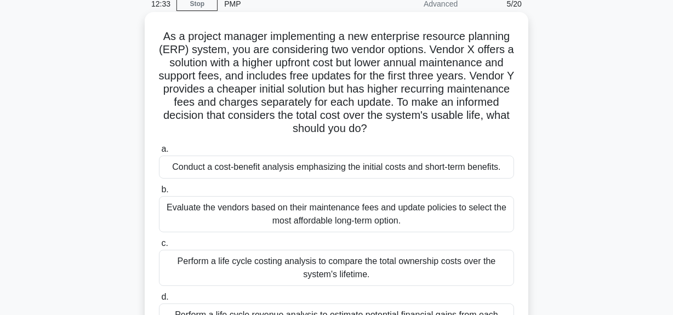
scroll to position [99, 0]
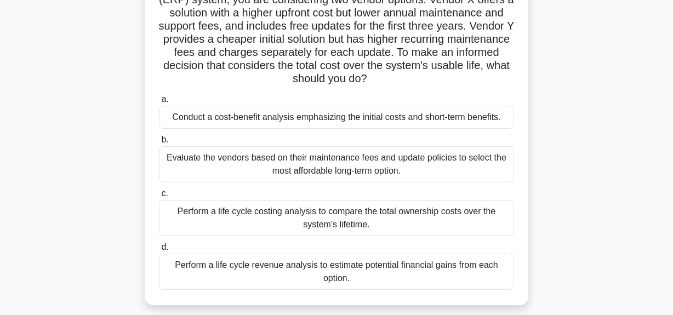
click at [329, 212] on div "Perform a life cycle costing analysis to compare the total ownership costs over…" at bounding box center [336, 218] width 355 height 36
click at [159, 197] on input "c. Perform a life cycle costing analysis to compare the total ownership costs o…" at bounding box center [159, 193] width 0 height 7
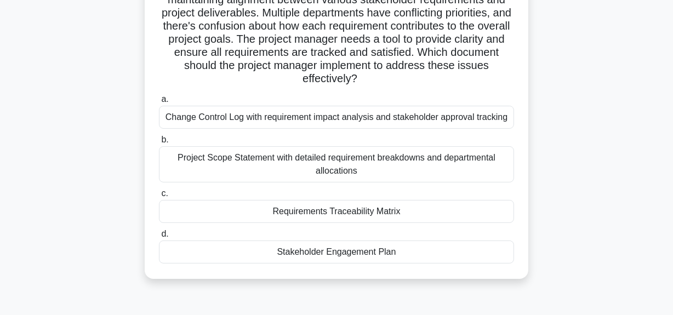
click at [392, 158] on div "Project Scope Statement with detailed requirement breakdowns and departmental a…" at bounding box center [336, 164] width 355 height 36
click at [159, 144] on input "b. Project Scope Statement with detailed requirement breakdowns and departmenta…" at bounding box center [159, 140] width 0 height 7
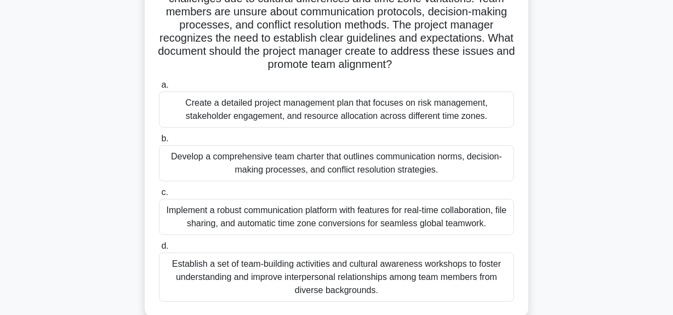
scroll to position [83, 0]
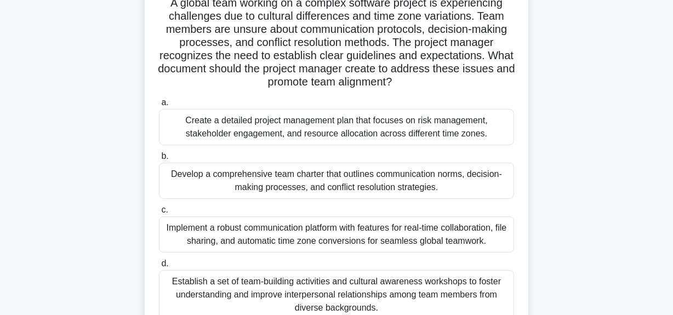
click at [389, 128] on div "Create a detailed project management plan that focuses on risk management, stak…" at bounding box center [336, 127] width 355 height 36
click at [159, 106] on input "a. Create a detailed project management plan that focuses on risk management, s…" at bounding box center [159, 102] width 0 height 7
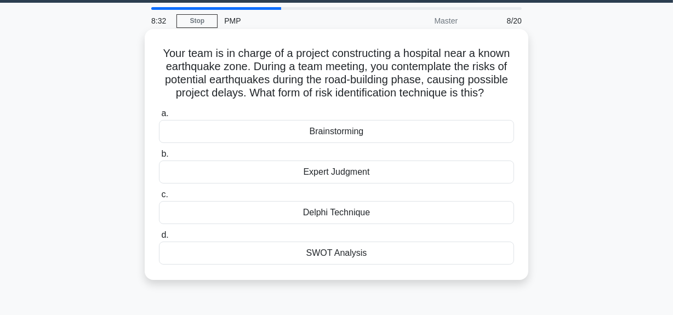
scroll to position [49, 0]
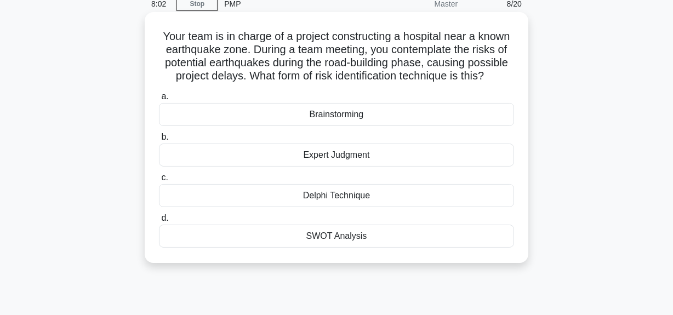
click at [360, 117] on div "Brainstorming" at bounding box center [336, 114] width 355 height 23
click at [159, 100] on input "a. Brainstorming" at bounding box center [159, 96] width 0 height 7
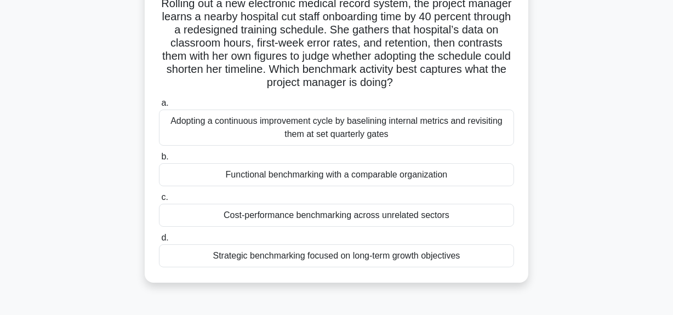
scroll to position [99, 0]
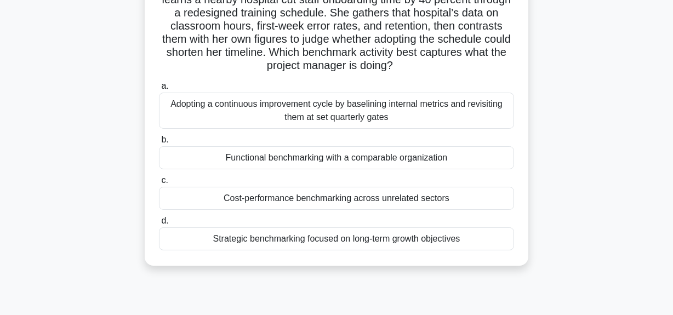
click at [364, 234] on div "Strategic benchmarking focused on long-term growth objectives" at bounding box center [336, 239] width 355 height 23
click at [159, 225] on input "d. Strategic benchmarking focused on long-term growth objectives" at bounding box center [159, 221] width 0 height 7
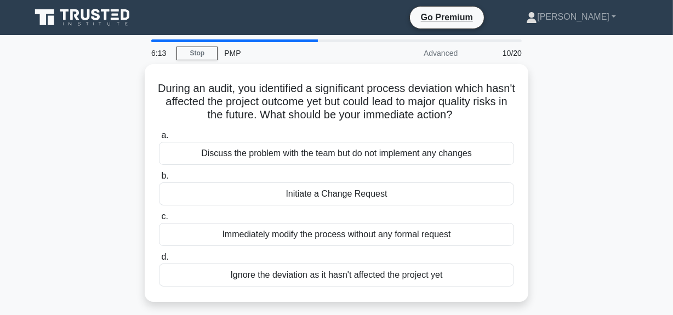
scroll to position [24, 0]
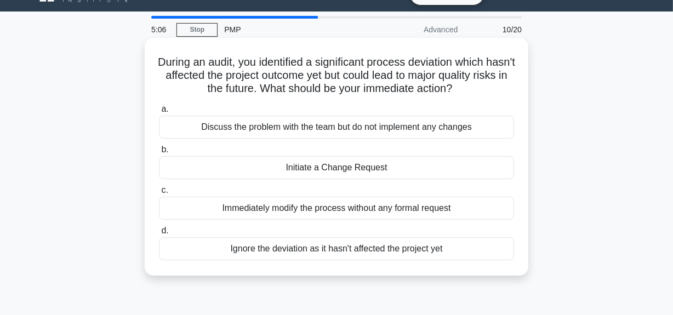
click at [346, 166] on div "Initiate a Change Request" at bounding box center [336, 167] width 355 height 23
click at [159, 154] on input "b. Initiate a Change Request" at bounding box center [159, 149] width 0 height 7
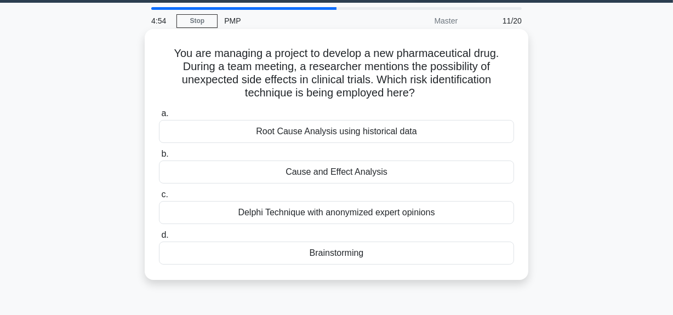
scroll to position [49, 0]
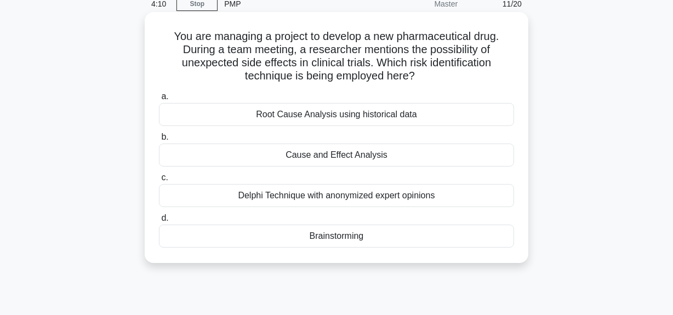
click at [330, 117] on div "Root Cause Analysis using historical data" at bounding box center [336, 114] width 355 height 23
click at [159, 100] on input "a. Root Cause Analysis using historical data" at bounding box center [159, 96] width 0 height 7
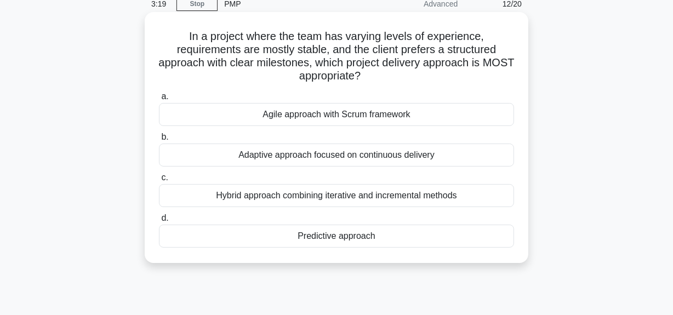
click at [356, 236] on div "Predictive approach" at bounding box center [336, 236] width 355 height 23
click at [159, 222] on input "d. Predictive approach" at bounding box center [159, 218] width 0 height 7
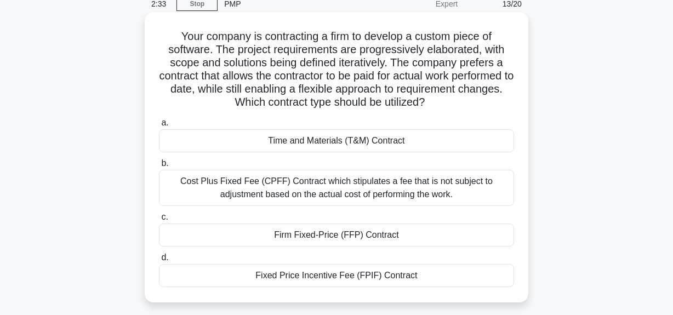
click at [342, 193] on div "Cost Plus Fixed Fee (CPFF) Contract which stipulates a fee that is not subject …" at bounding box center [336, 188] width 355 height 36
click at [159, 167] on input "b. Cost Plus Fixed Fee (CPFF) Contract which stipulates a fee that is not subje…" at bounding box center [159, 163] width 0 height 7
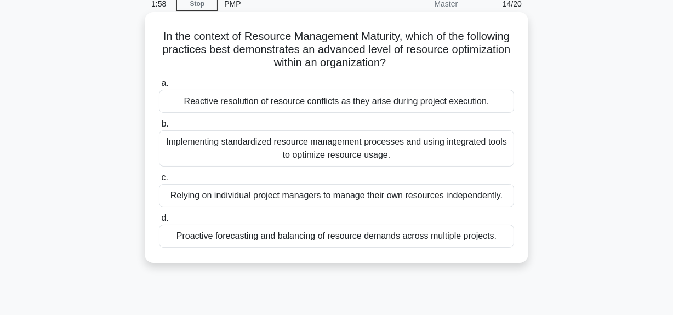
click at [279, 145] on div "Implementing standardized resource management processes and using integrated to…" at bounding box center [336, 149] width 355 height 36
click at [159, 128] on input "b. Implementing standardized resource management processes and using integrated…" at bounding box center [159, 124] width 0 height 7
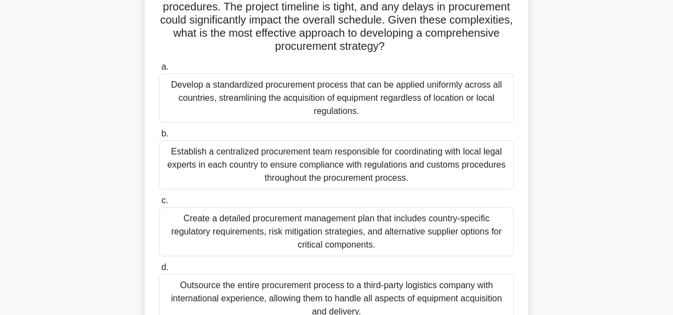
scroll to position [149, 0]
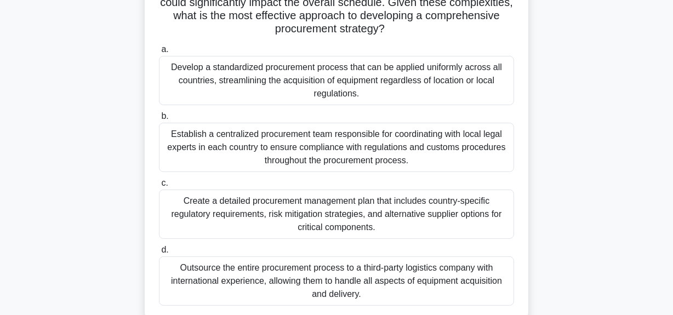
click at [291, 211] on div "Create a detailed procurement management plan that includes country-specific re…" at bounding box center [336, 214] width 355 height 49
click at [159, 187] on input "c. Create a detailed procurement management plan that includes country-specific…" at bounding box center [159, 183] width 0 height 7
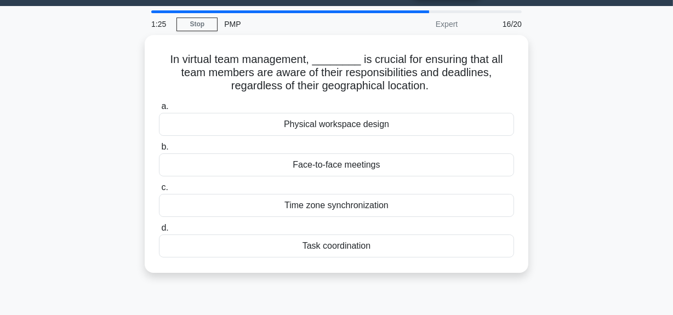
scroll to position [0, 0]
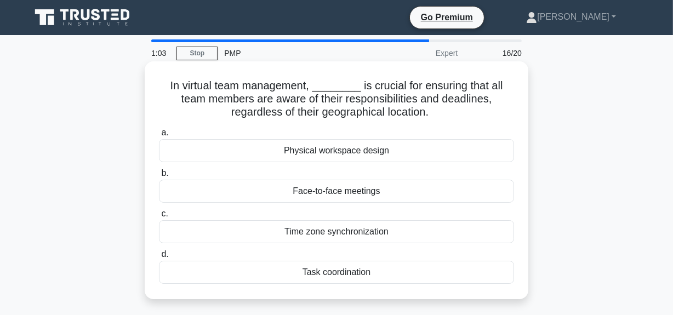
click at [314, 194] on div "Face-to-face meetings" at bounding box center [336, 191] width 355 height 23
click at [159, 177] on input "b. Face-to-face meetings" at bounding box center [159, 173] width 0 height 7
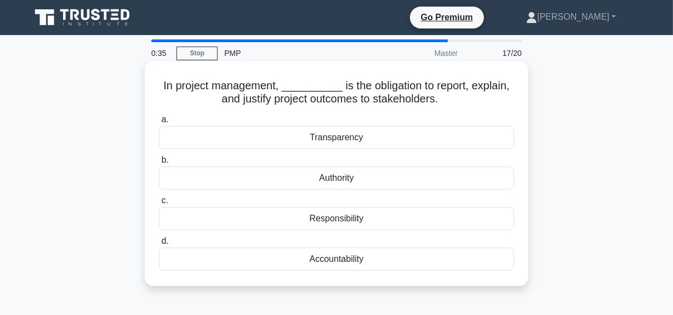
click at [335, 140] on div "Transparency" at bounding box center [336, 137] width 355 height 23
click at [159, 123] on input "a. Transparency" at bounding box center [159, 119] width 0 height 7
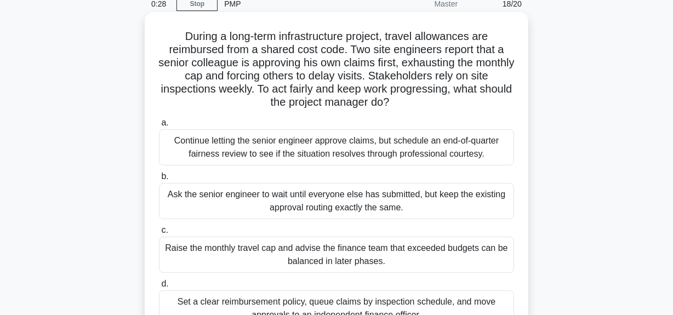
scroll to position [99, 0]
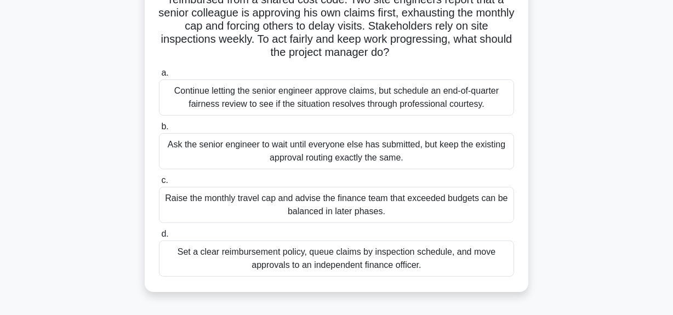
click at [278, 257] on div "Set a clear reimbursement policy, queue claims by inspection schedule, and move…" at bounding box center [336, 259] width 355 height 36
click at [159, 238] on input "d. Set a clear reimbursement policy, queue claims by inspection schedule, and m…" at bounding box center [159, 234] width 0 height 7
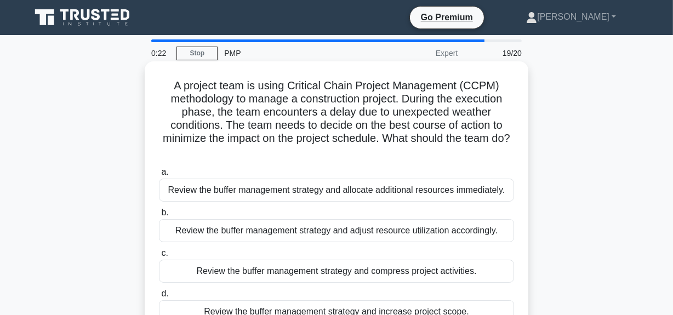
scroll to position [49, 0]
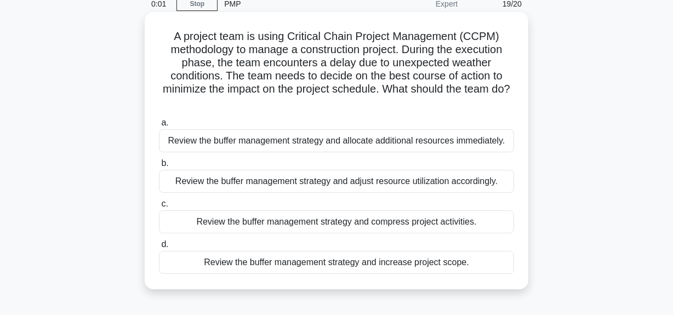
click at [344, 220] on div "Review the buffer management strategy and compress project activities." at bounding box center [336, 222] width 355 height 23
click at [159, 208] on input "c. Review the buffer management strategy and compress project activities." at bounding box center [159, 204] width 0 height 7
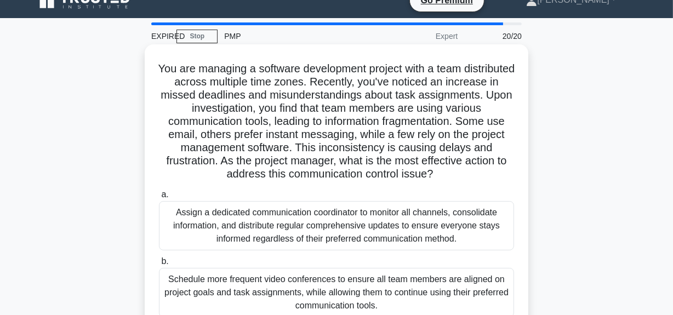
scroll to position [0, 0]
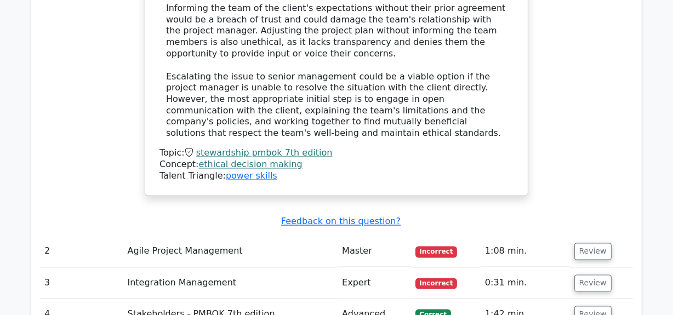
scroll to position [1745, 0]
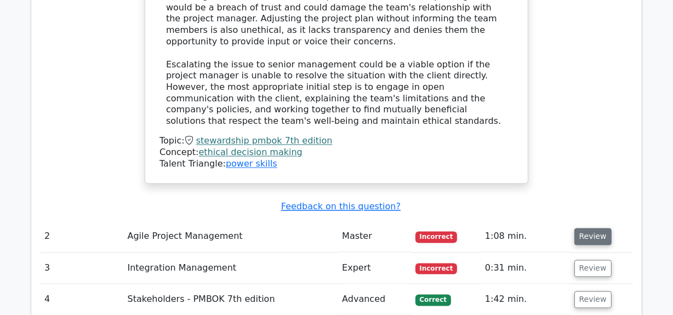
click at [588, 229] on button "Review" at bounding box center [593, 237] width 37 height 17
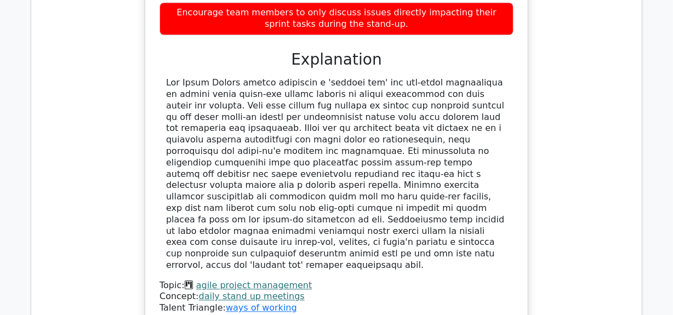
scroll to position [2393, 0]
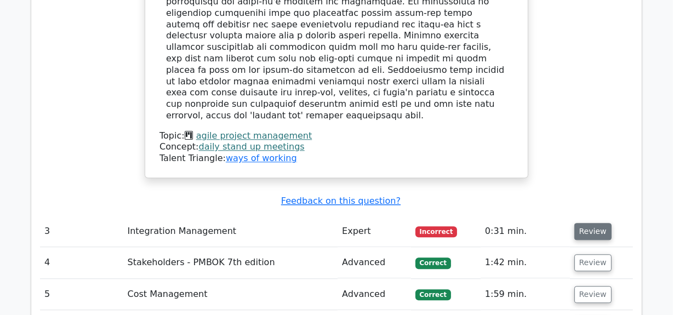
click at [591, 223] on button "Review" at bounding box center [593, 231] width 37 height 17
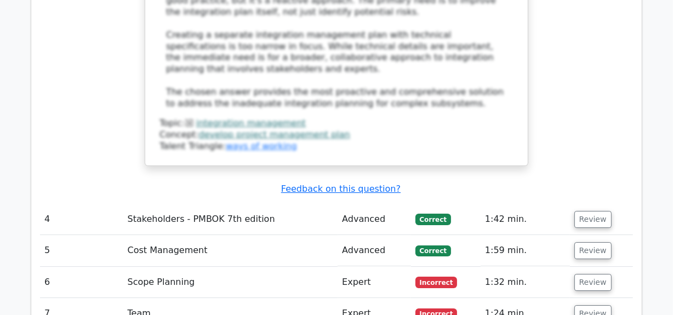
scroll to position [3191, 0]
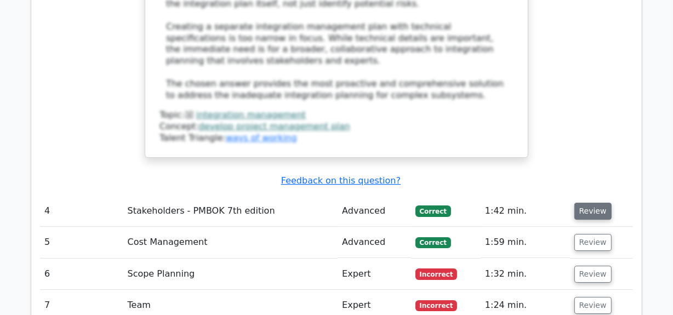
click at [590, 203] on button "Review" at bounding box center [593, 211] width 37 height 17
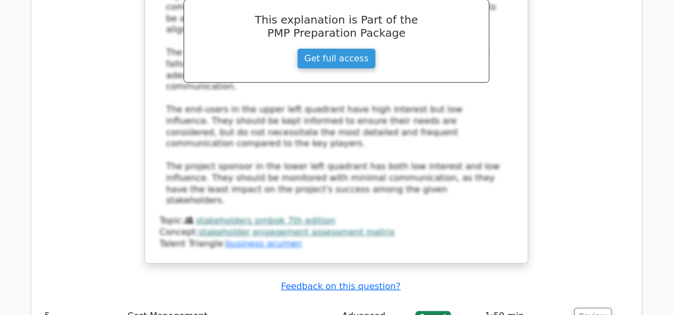
scroll to position [3888, 0]
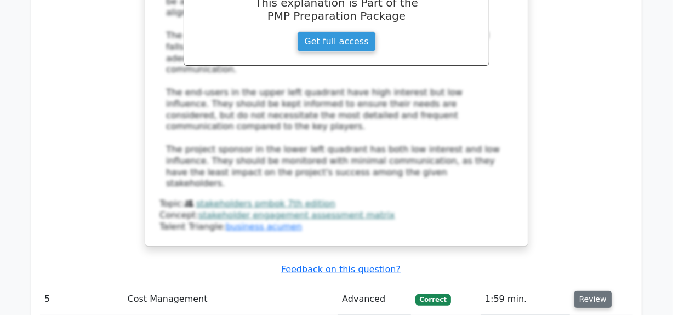
click at [586, 291] on button "Review" at bounding box center [593, 299] width 37 height 17
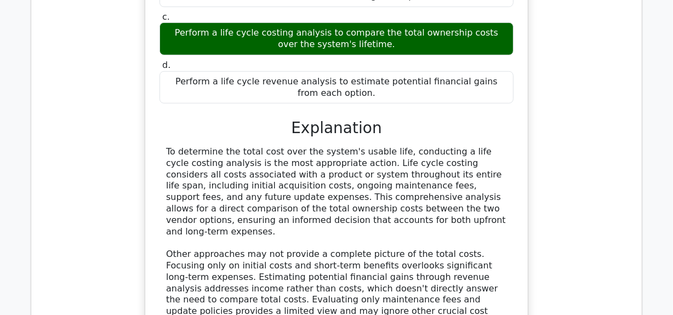
scroll to position [4487, 0]
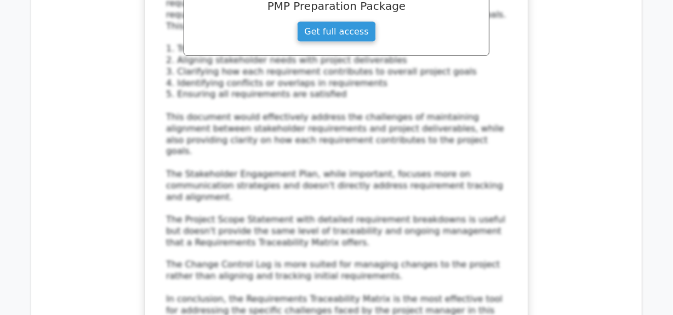
scroll to position [5334, 0]
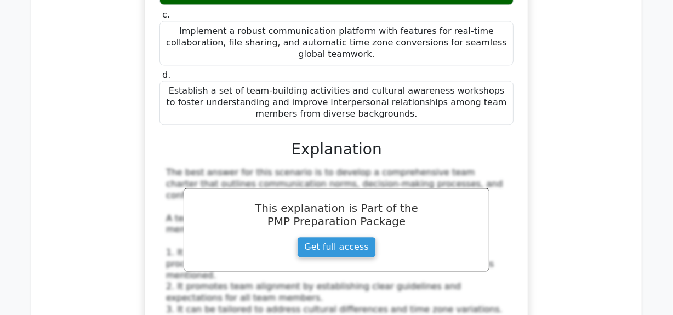
scroll to position [6132, 0]
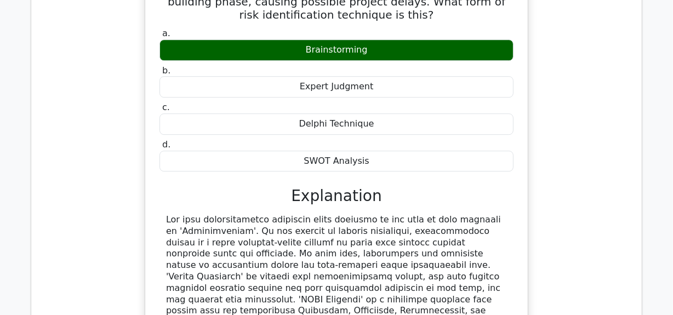
scroll to position [6680, 0]
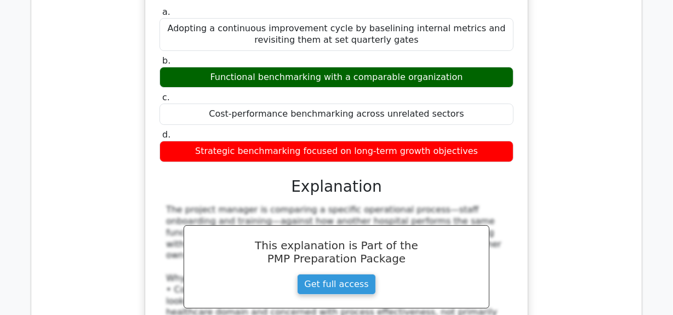
scroll to position [7329, 0]
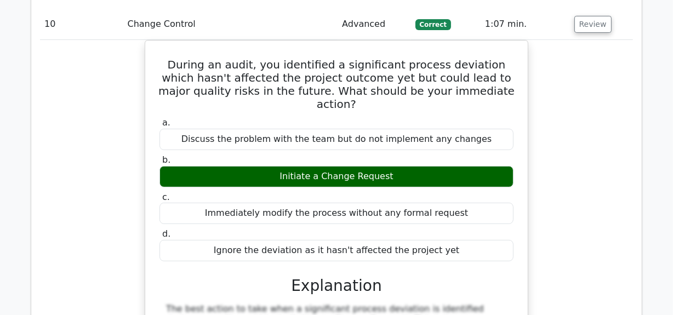
scroll to position [7827, 0]
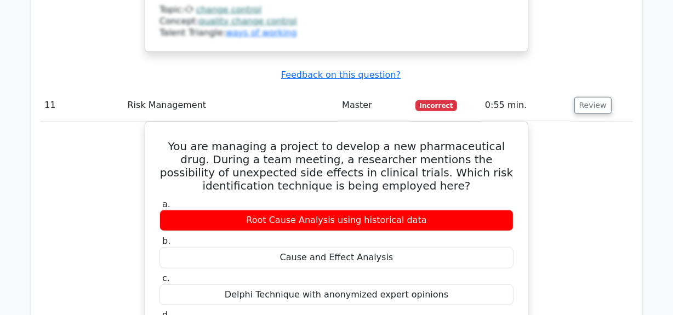
scroll to position [8276, 0]
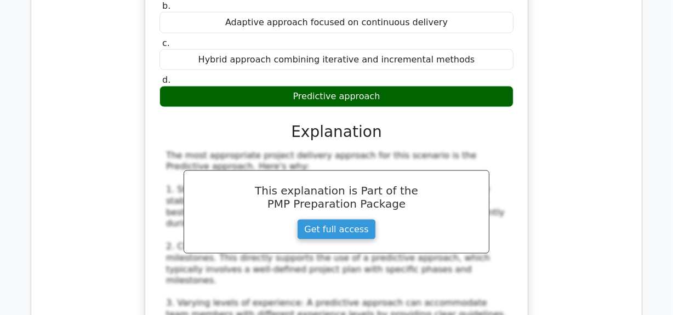
scroll to position [8974, 0]
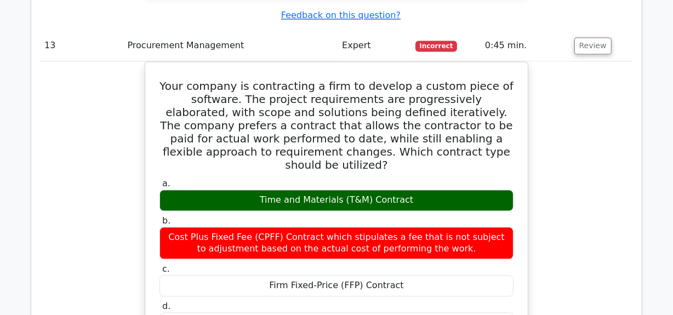
scroll to position [9572, 0]
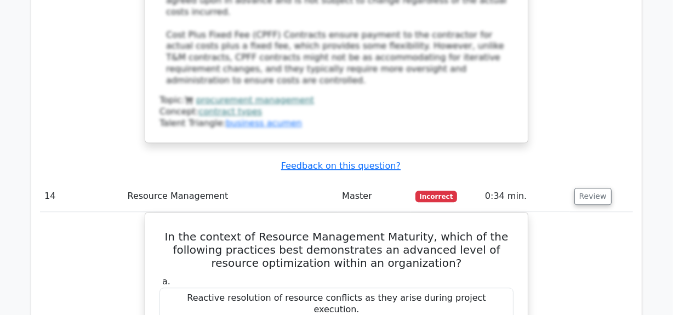
scroll to position [10071, 0]
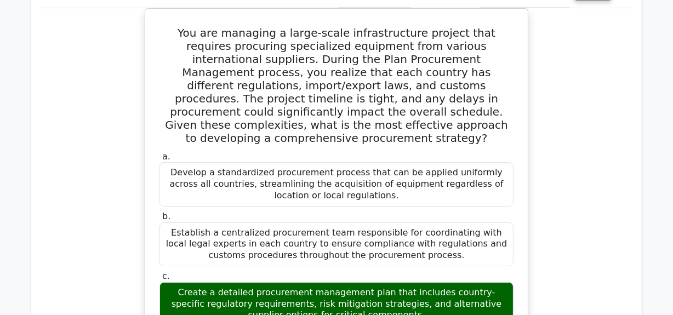
scroll to position [10918, 0]
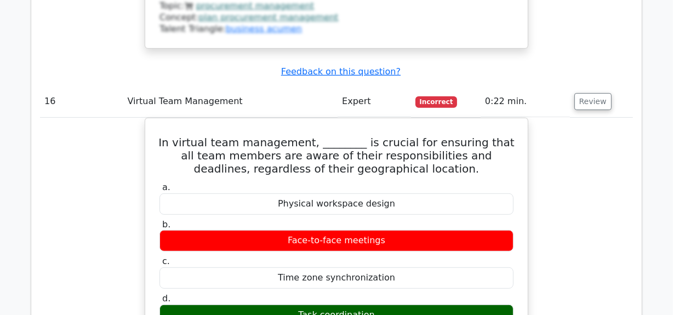
scroll to position [11616, 0]
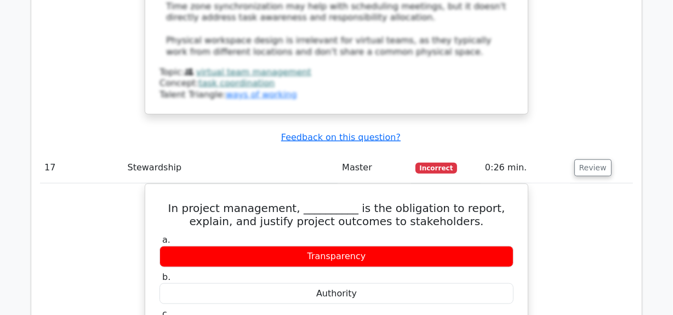
scroll to position [12214, 0]
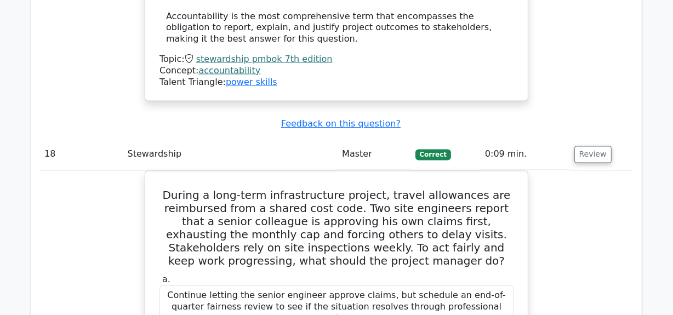
scroll to position [12913, 0]
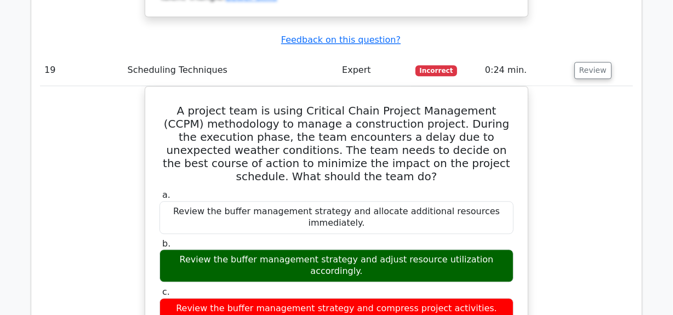
scroll to position [13703, 0]
